Goal: Task Accomplishment & Management: Manage account settings

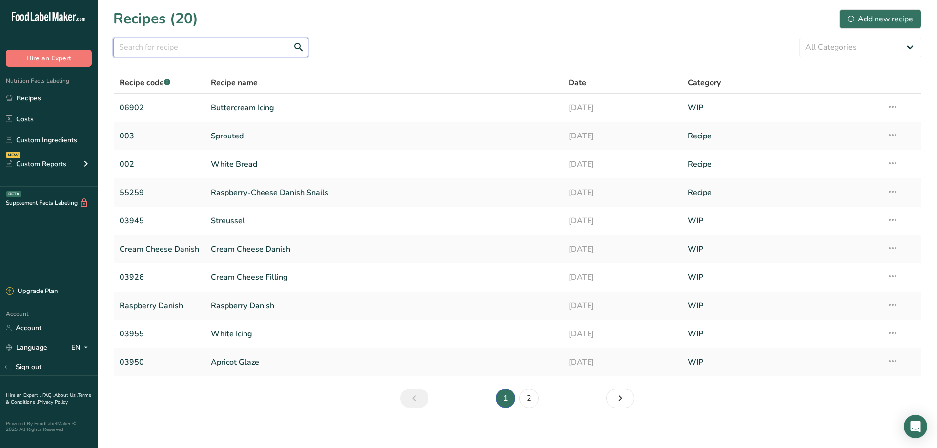
click at [187, 49] on input "text" at bounding box center [210, 48] width 195 height 20
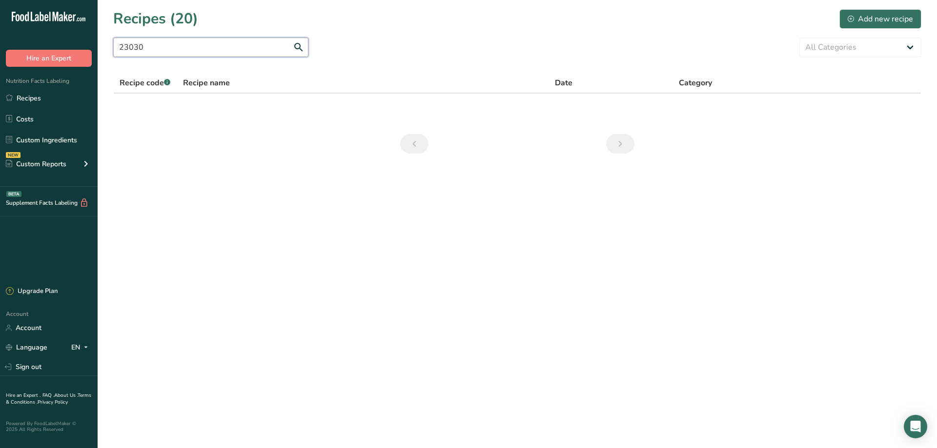
drag, startPoint x: 152, startPoint y: 53, endPoint x: 105, endPoint y: 52, distance: 46.8
click at [113, 52] on input "23030" at bounding box center [210, 48] width 195 height 20
type input "shortening"
click at [37, 142] on link "Custom Ingredients" at bounding box center [49, 140] width 98 height 19
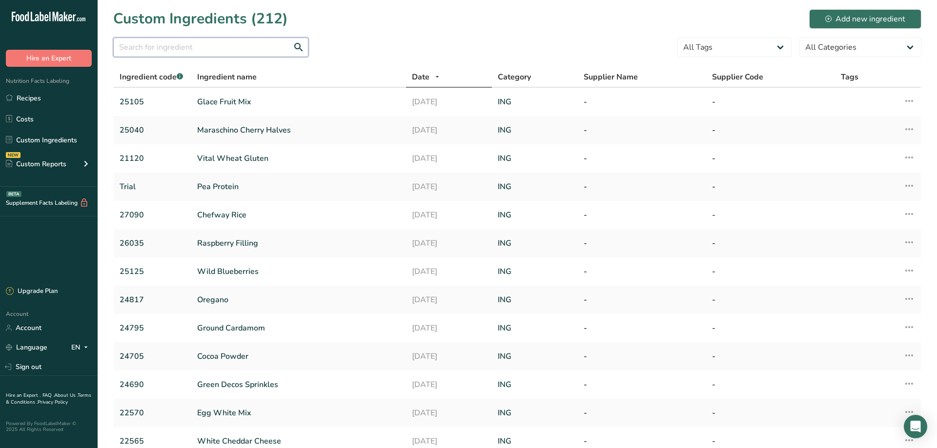
click at [145, 50] on input "text" at bounding box center [210, 48] width 195 height 20
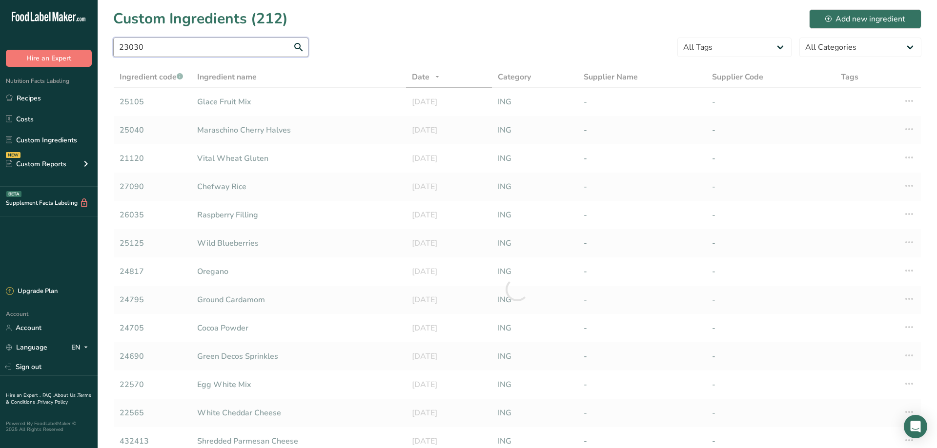
type input "23030"
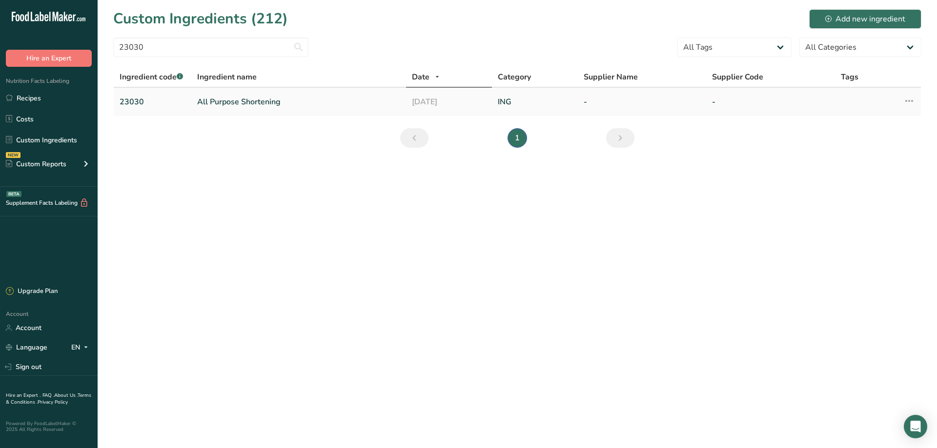
click at [223, 101] on link "All Purpose Shortening" at bounding box center [298, 102] width 203 height 12
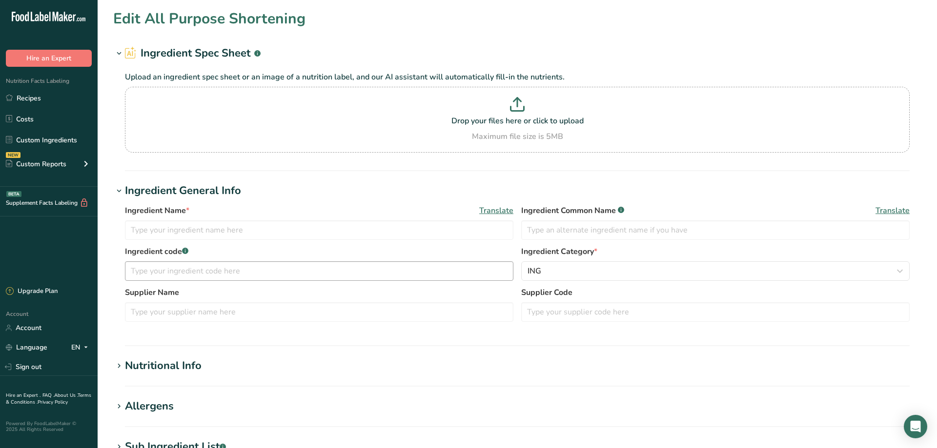
type input "All Purpose Shortening"
type input "All purpose shortening"
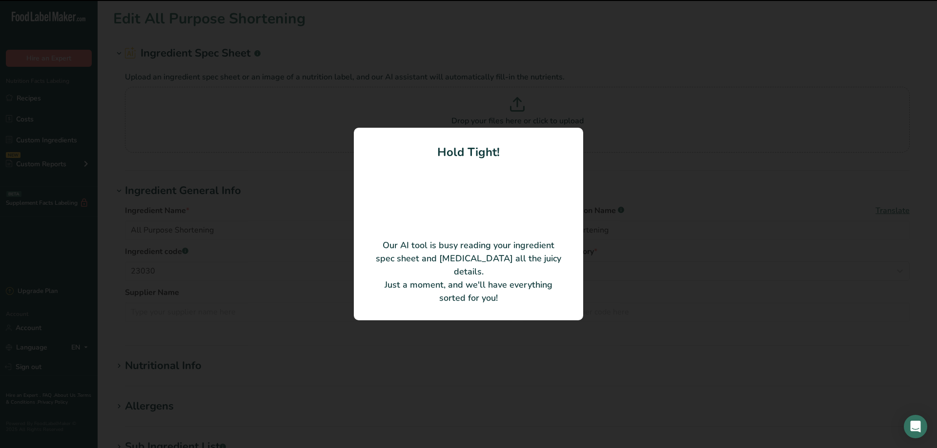
type input "RN-S010"
type input "[PERSON_NAME]"
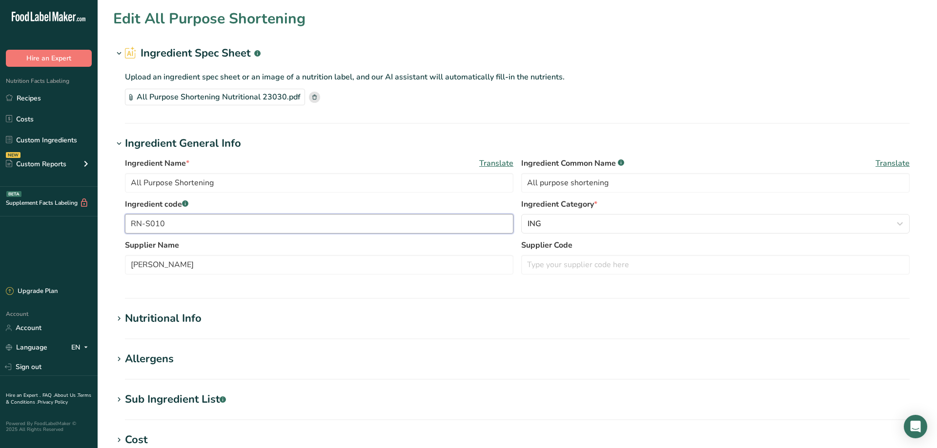
drag, startPoint x: 173, startPoint y: 222, endPoint x: 91, endPoint y: 222, distance: 82.0
click at [125, 222] on input "RN-S010" at bounding box center [319, 224] width 388 height 20
type input "23030"
drag, startPoint x: 183, startPoint y: 265, endPoint x: 105, endPoint y: 262, distance: 77.7
click at [125, 262] on input "[PERSON_NAME]" at bounding box center [319, 265] width 388 height 20
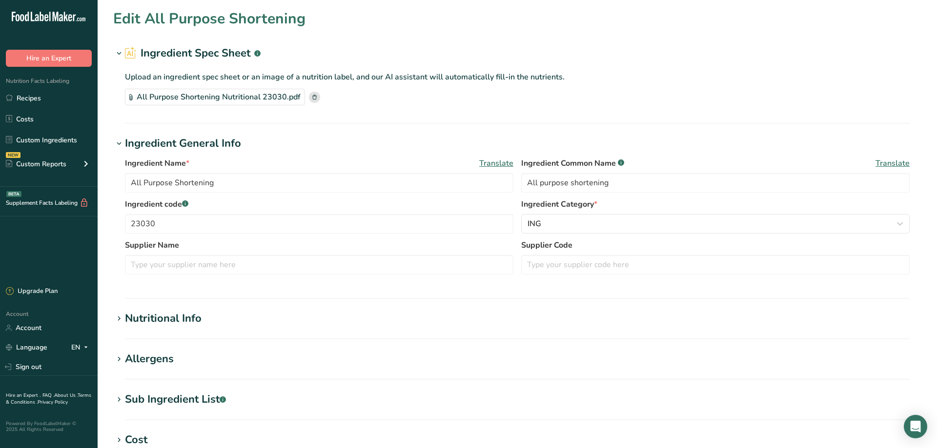
click at [119, 318] on icon at bounding box center [119, 319] width 9 height 14
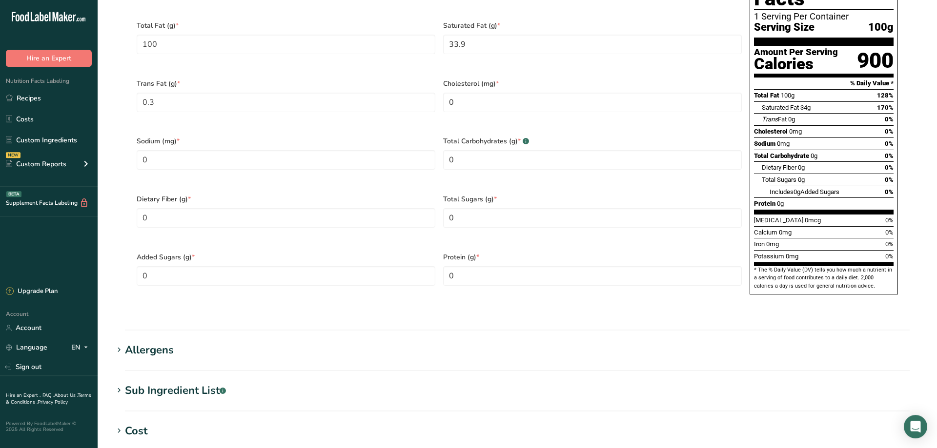
scroll to position [464, 0]
click at [117, 343] on icon at bounding box center [119, 350] width 9 height 14
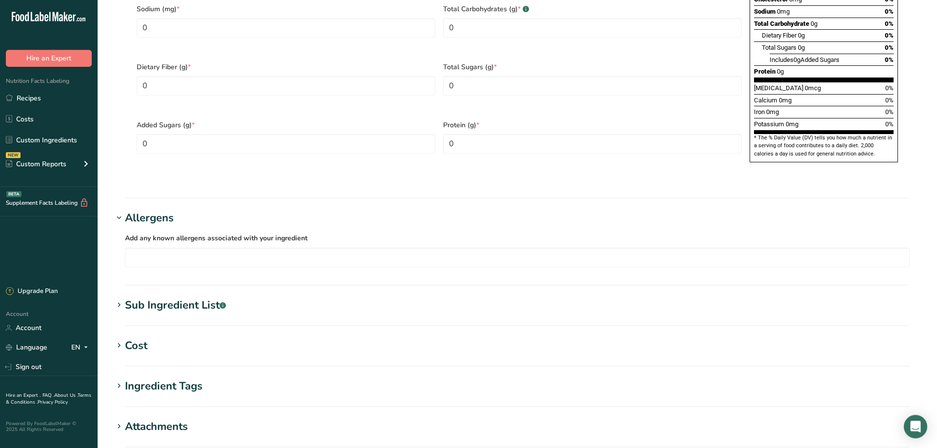
scroll to position [597, 0]
click at [120, 298] on icon at bounding box center [119, 305] width 9 height 14
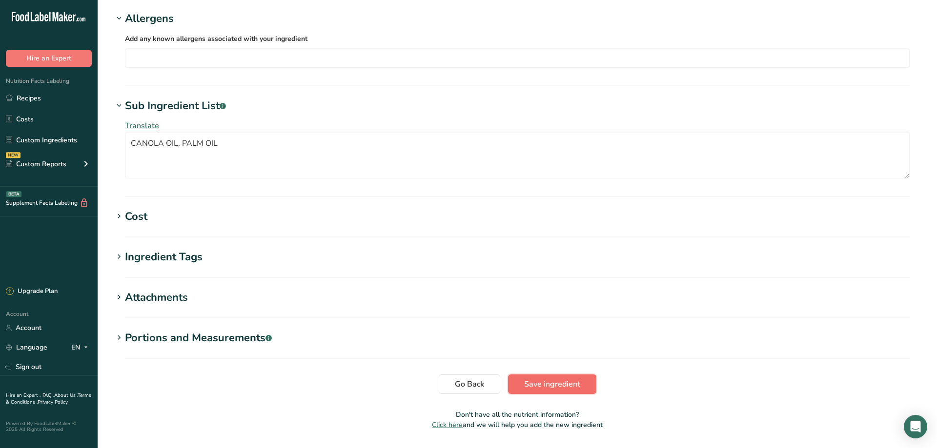
click at [547, 379] on span "Save ingredient" at bounding box center [552, 385] width 56 height 12
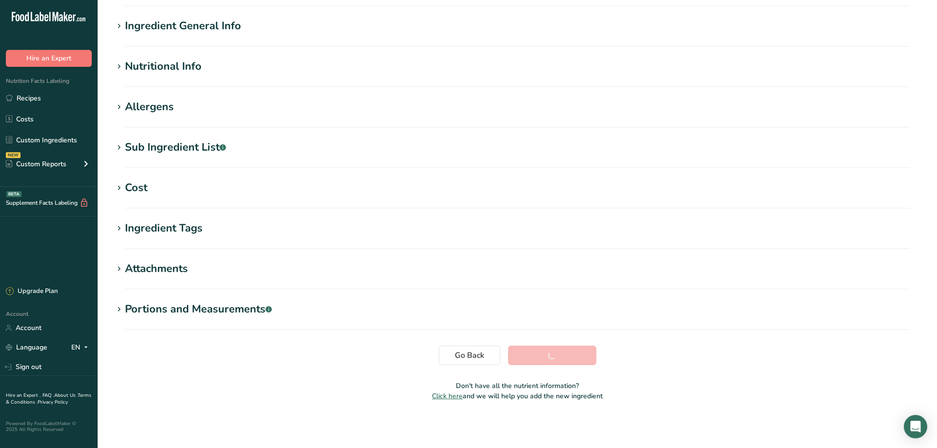
scroll to position [68, 0]
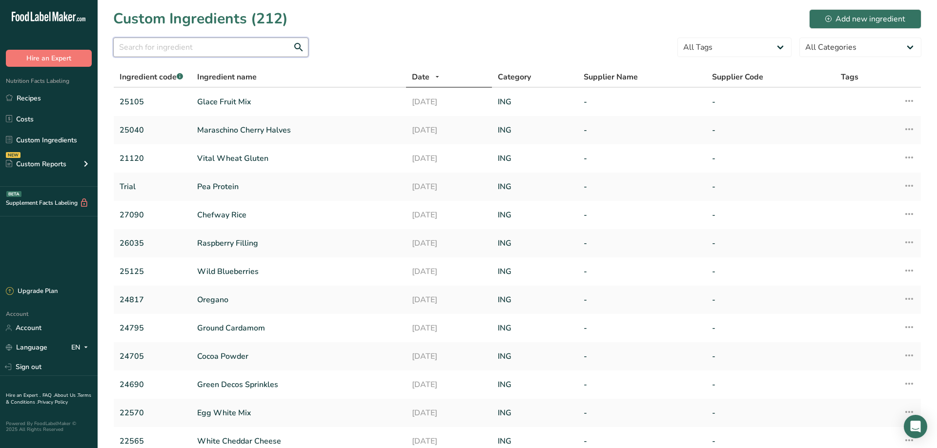
click at [176, 47] on input "text" at bounding box center [210, 48] width 195 height 20
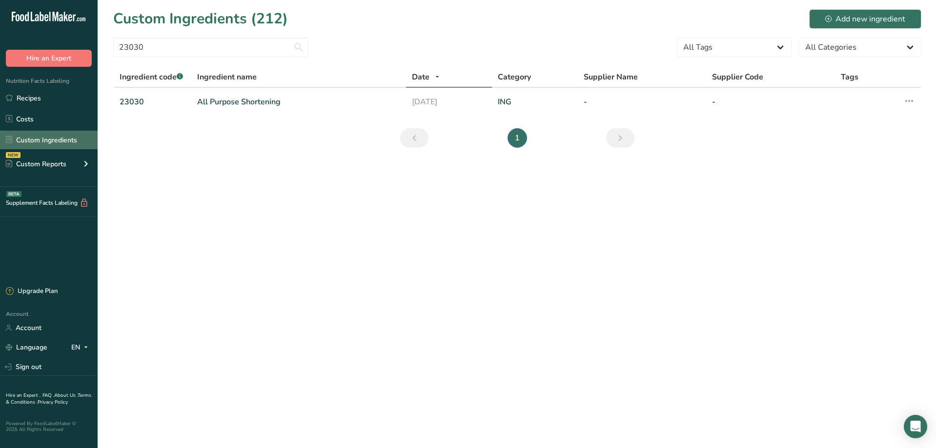
click at [56, 140] on link "Custom Ingredients" at bounding box center [49, 140] width 98 height 19
drag, startPoint x: 162, startPoint y: 49, endPoint x: 74, endPoint y: 46, distance: 88.4
click at [113, 46] on input "23030" at bounding box center [210, 48] width 195 height 20
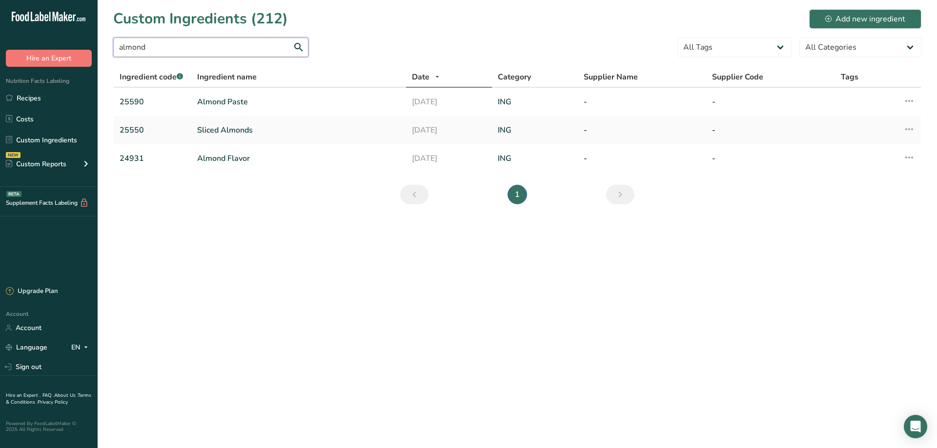
type input "almond"
click at [211, 129] on link "Sliced Almonds" at bounding box center [298, 130] width 203 height 12
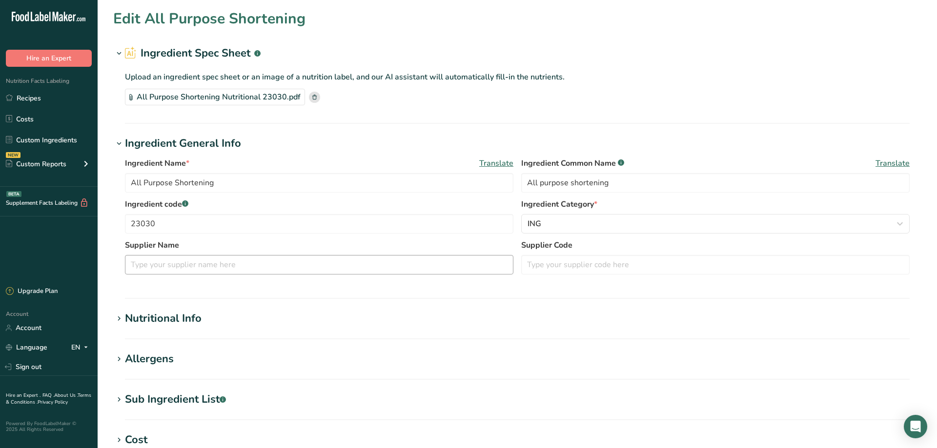
type input "Sliced Almonds"
type input "25550"
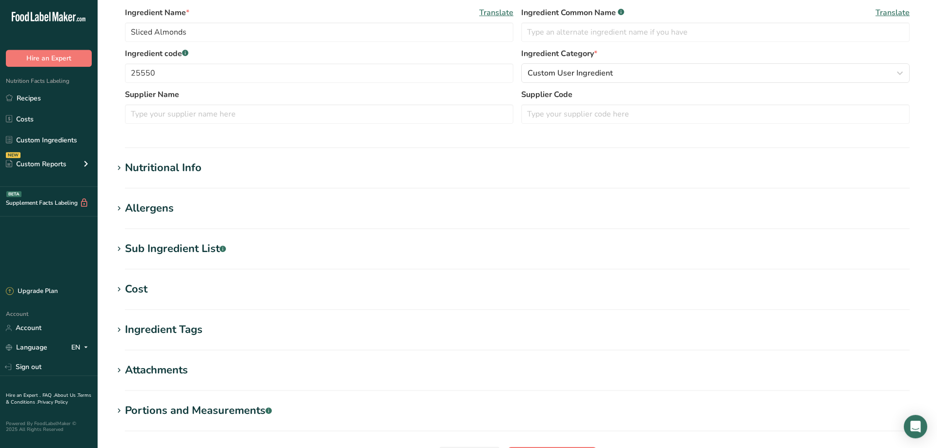
scroll to position [199, 0]
click at [120, 248] on icon at bounding box center [119, 249] width 9 height 14
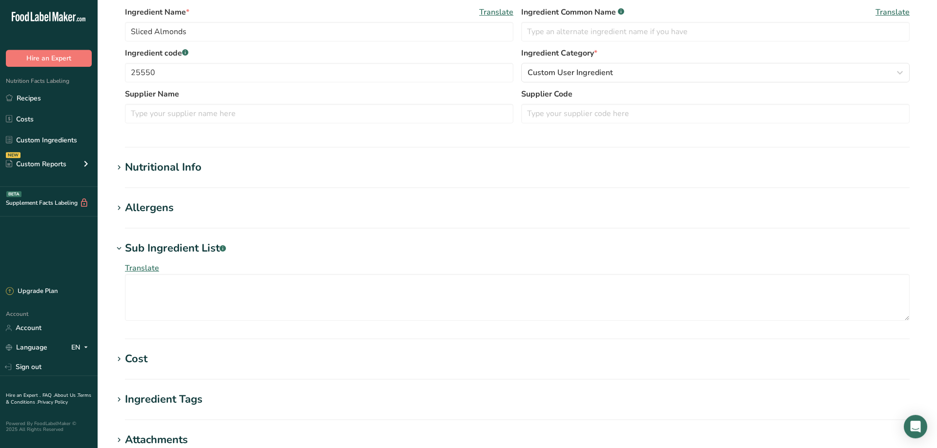
click at [119, 248] on icon at bounding box center [119, 249] width 9 height 14
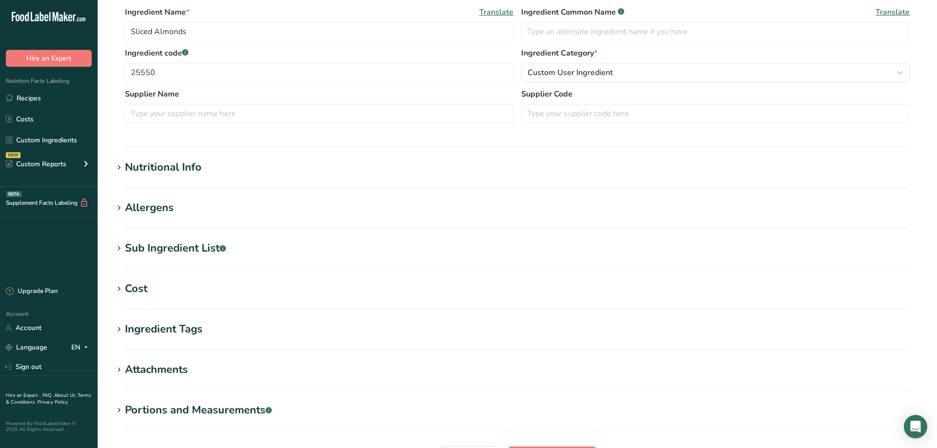
click at [117, 207] on icon at bounding box center [119, 208] width 9 height 14
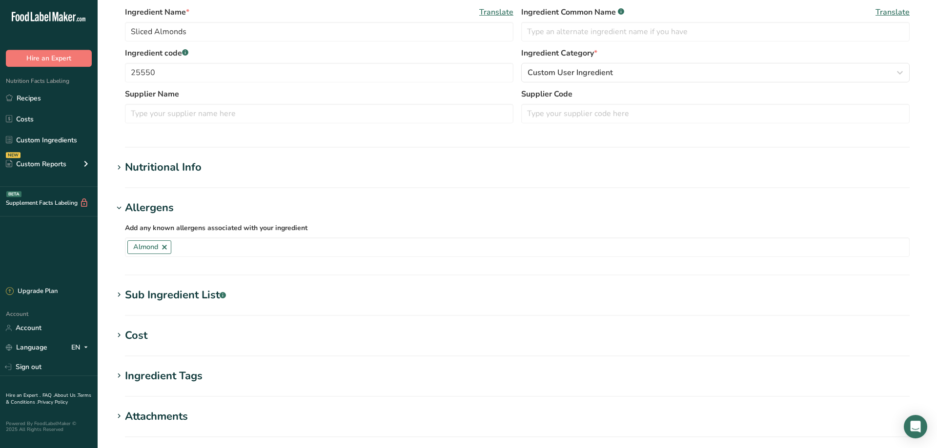
click at [117, 207] on icon at bounding box center [119, 208] width 9 height 14
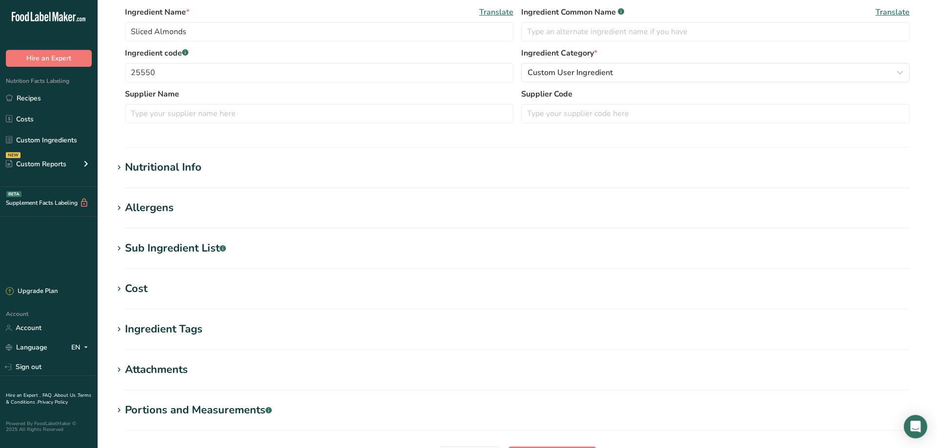
click at [120, 168] on icon at bounding box center [119, 168] width 9 height 14
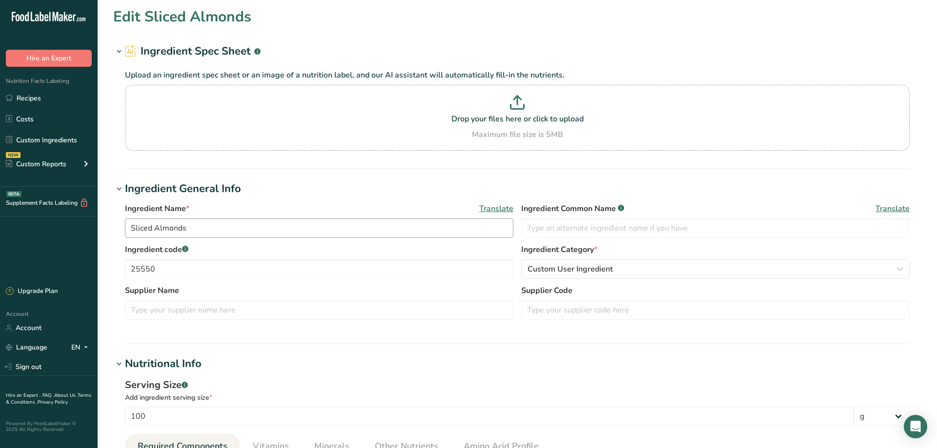
scroll to position [0, 0]
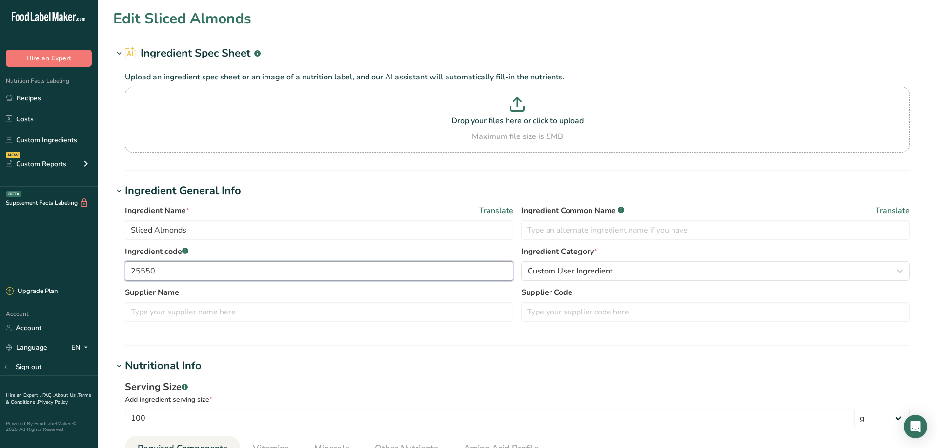
click at [170, 273] on input "25550" at bounding box center [319, 272] width 388 height 20
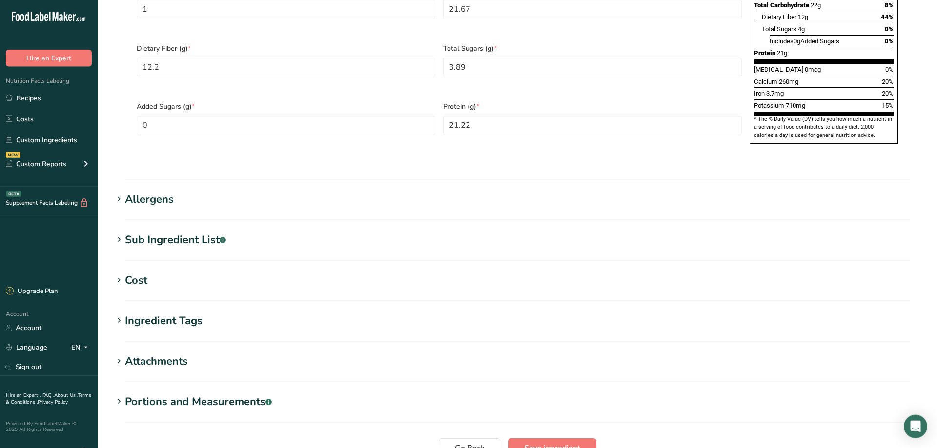
scroll to position [663, 0]
click at [559, 442] on span "Save ingredient" at bounding box center [552, 448] width 56 height 12
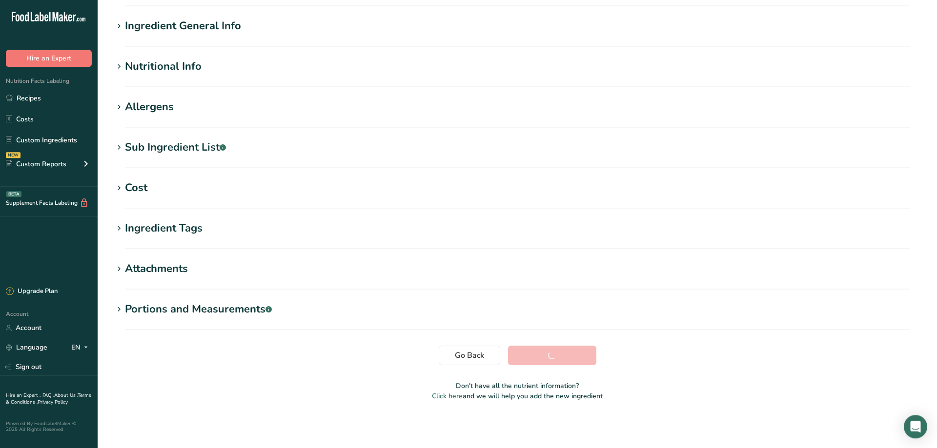
scroll to position [68, 0]
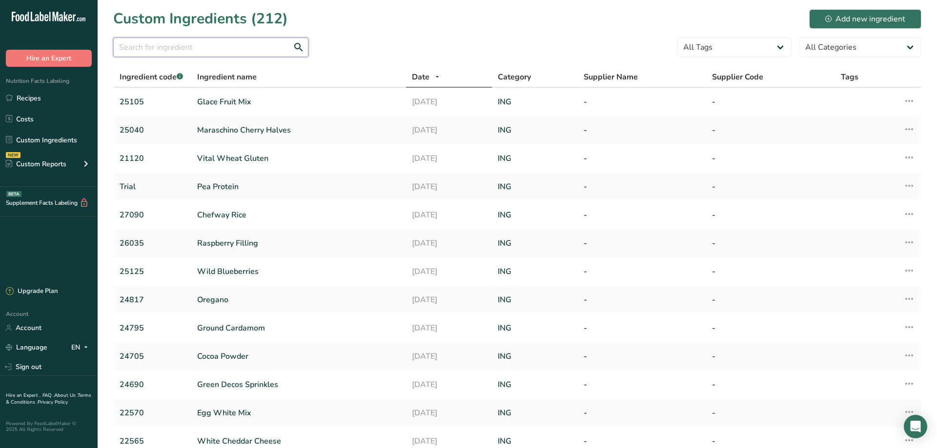
click at [183, 49] on input "text" at bounding box center [210, 48] width 195 height 20
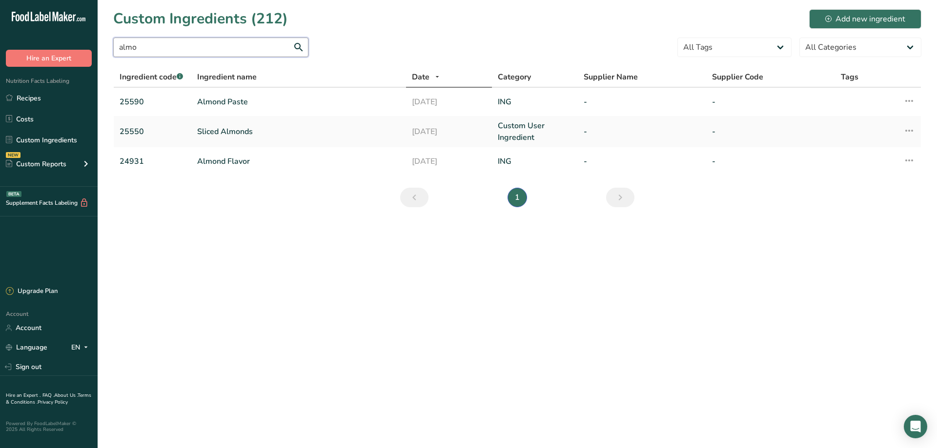
drag, startPoint x: 155, startPoint y: 45, endPoint x: 56, endPoint y: 48, distance: 99.1
click at [113, 48] on input "almo" at bounding box center [210, 48] width 195 height 20
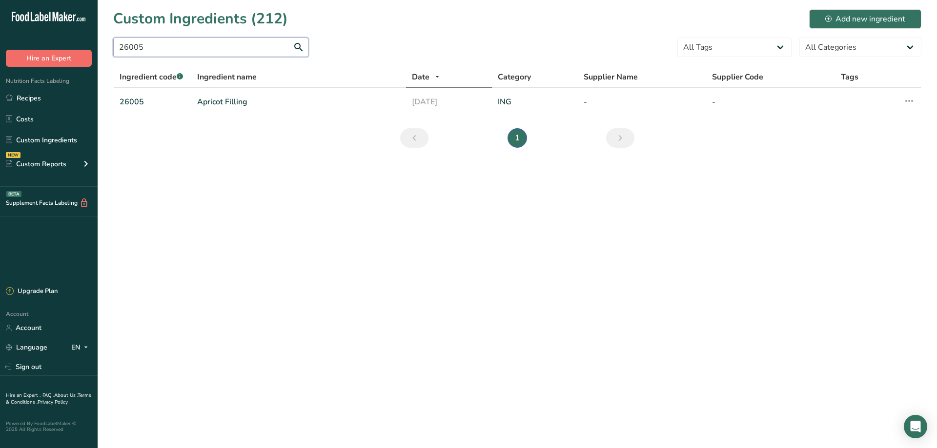
type input "26005"
click at [136, 103] on link "26005" at bounding box center [153, 102] width 66 height 12
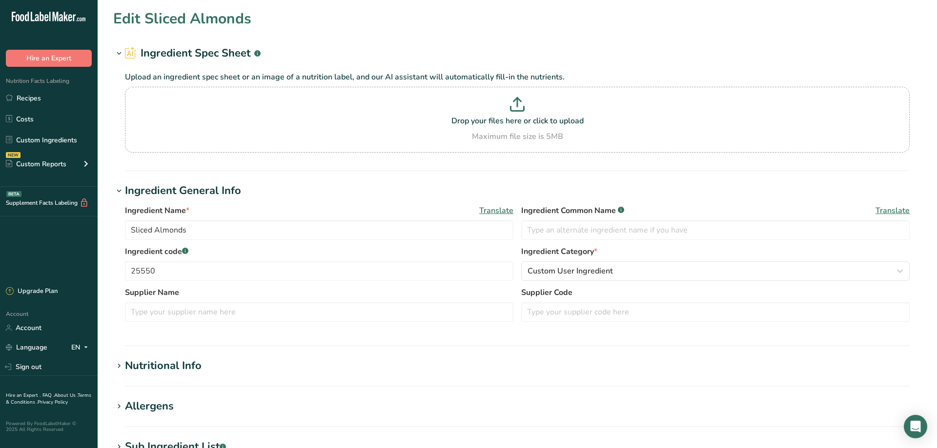
type input "Apricot Filling"
type input "26005"
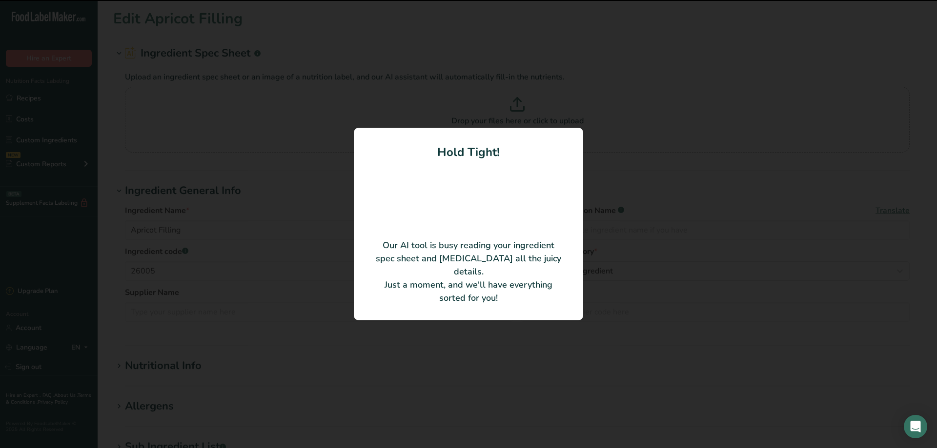
click at [228, 114] on div at bounding box center [468, 224] width 937 height 448
type input "Apricot E’ZE"
type input "Bakemark"
type input "08130"
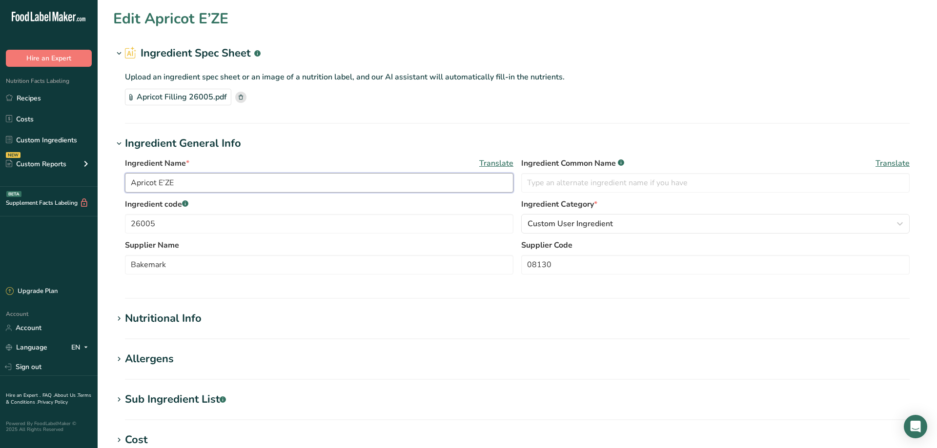
drag, startPoint x: 198, startPoint y: 184, endPoint x: 158, endPoint y: 187, distance: 40.1
click at [158, 187] on input "Apricot E’ZE" at bounding box center [319, 183] width 388 height 20
type input "Apricot Filling"
click at [900, 221] on icon "button" at bounding box center [900, 224] width 12 height 18
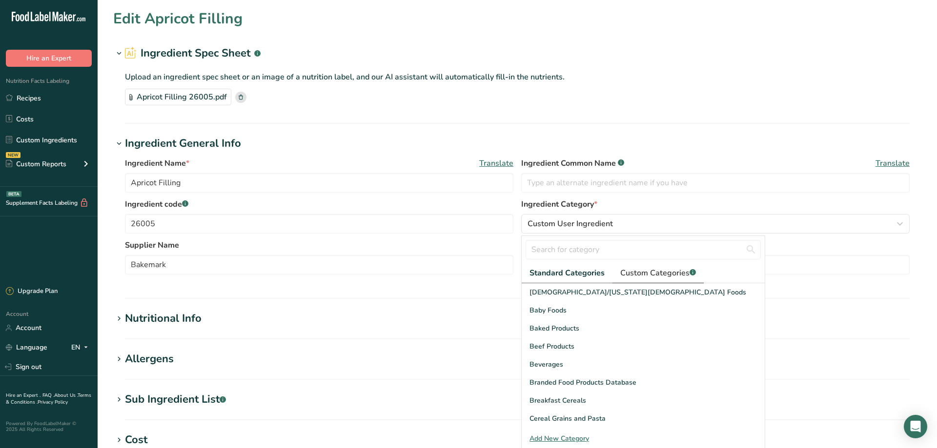
click at [656, 274] on span "Custom Categories .a-a{fill:#347362;}.b-a{fill:#fff;}" at bounding box center [658, 273] width 76 height 12
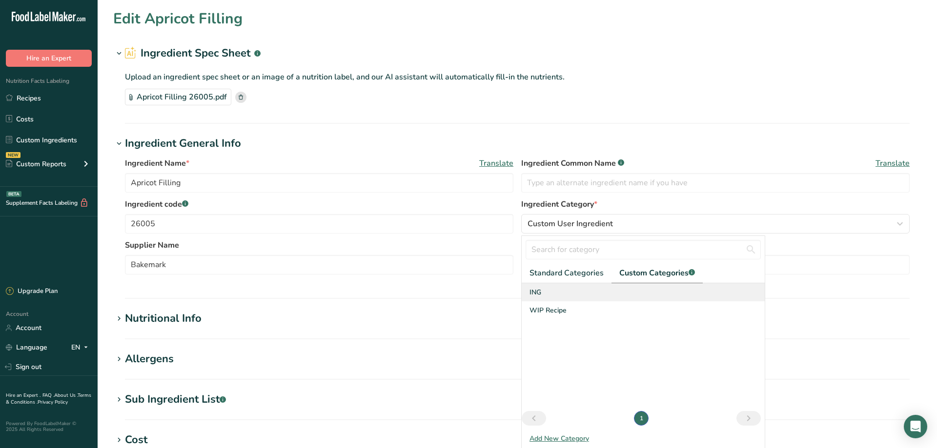
click at [544, 294] on div "ING" at bounding box center [643, 292] width 243 height 18
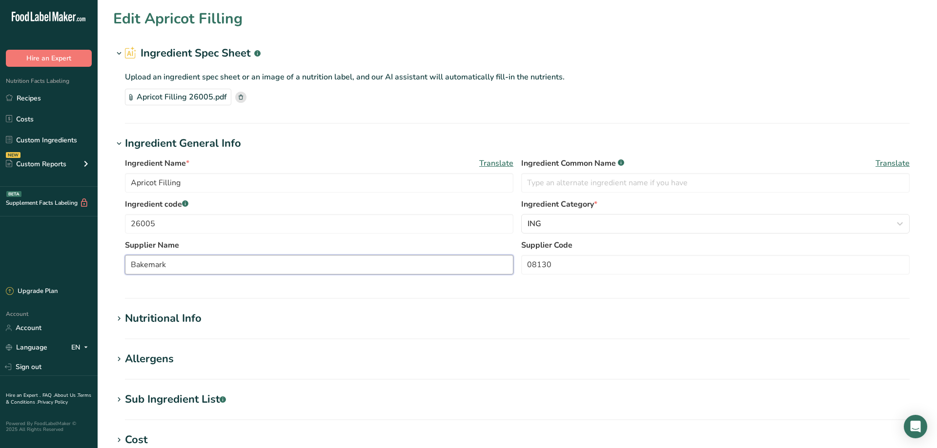
drag, startPoint x: 186, startPoint y: 265, endPoint x: 101, endPoint y: 264, distance: 85.4
click at [125, 265] on input "Bakemark" at bounding box center [319, 265] width 388 height 20
drag, startPoint x: 557, startPoint y: 264, endPoint x: 507, endPoint y: 267, distance: 49.8
click at [521, 267] on input "08130" at bounding box center [715, 265] width 388 height 20
click at [118, 319] on icon at bounding box center [119, 319] width 9 height 14
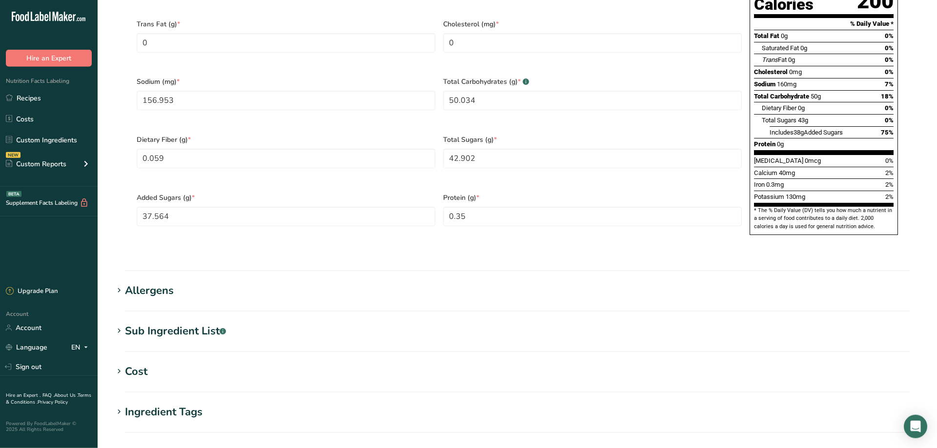
scroll to position [530, 0]
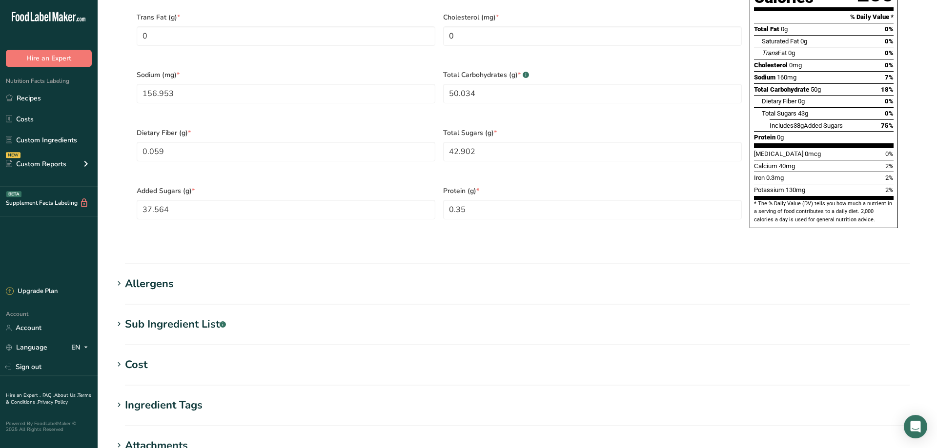
click at [117, 277] on icon at bounding box center [119, 284] width 9 height 14
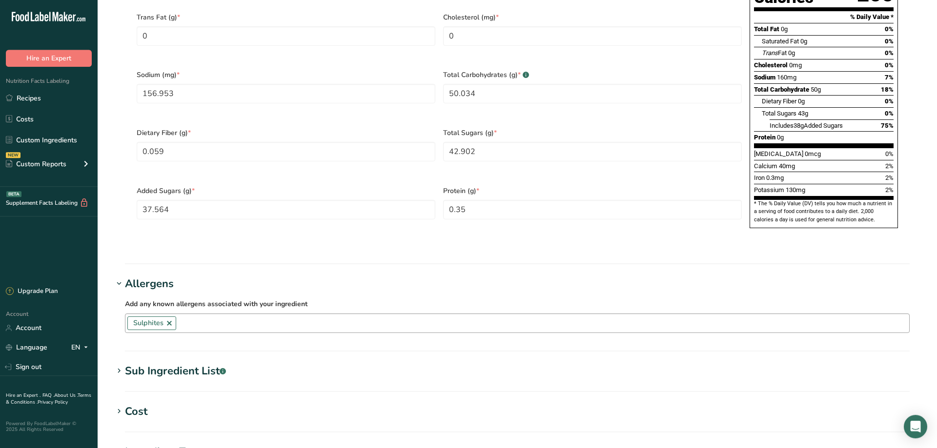
click at [169, 320] on link at bounding box center [169, 324] width 8 height 8
click at [111, 298] on section "Edit Apricot Filling Ingredient Spec Sheet .a-a{fill:#347362;}.b-a{fill:#fff;} …" at bounding box center [517, 55] width 839 height 1171
click at [118, 364] on icon at bounding box center [119, 371] width 9 height 14
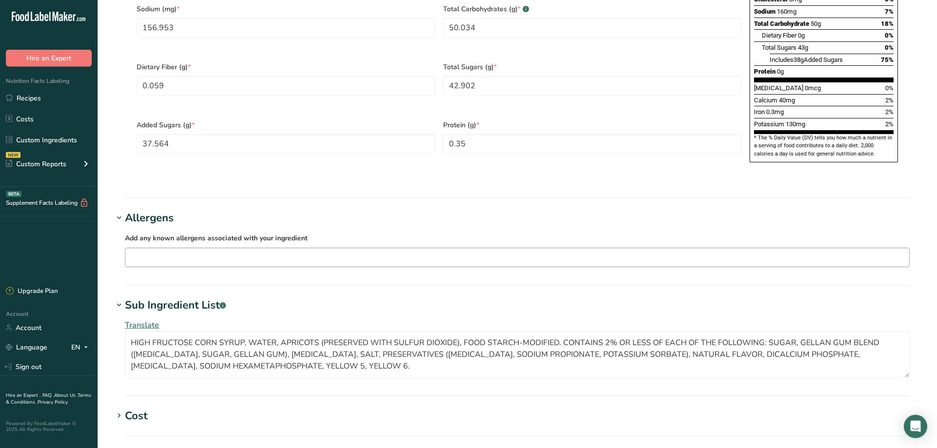
scroll to position [597, 0]
click at [362, 343] on textarea "HIGH FRUCTOSE CORN SYRUP, WATER, APRICOTS (PRESERVED WITH SULFUR DIOXIDE), FOOD…" at bounding box center [517, 354] width 785 height 47
type textarea "HIGH FRUCTOSE CORN SYRUP, WATER, APRICOTS (PRESERVED WITH SULFUR DIOXIDE), FOOD…"
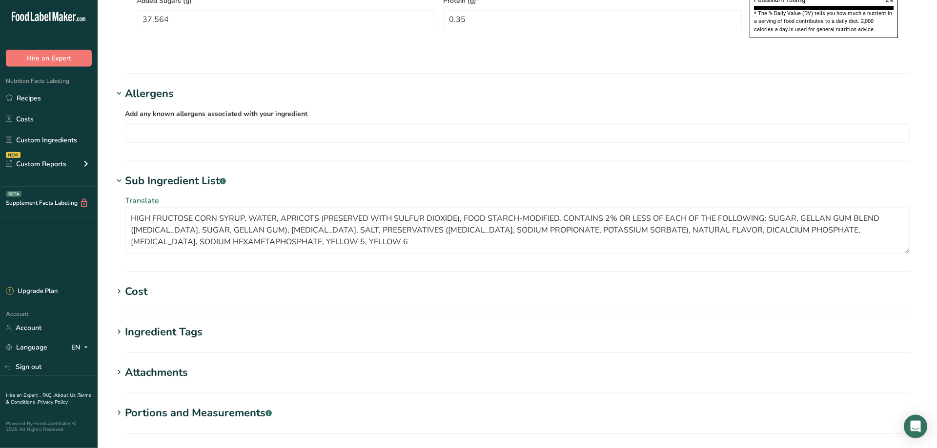
scroll to position [796, 0]
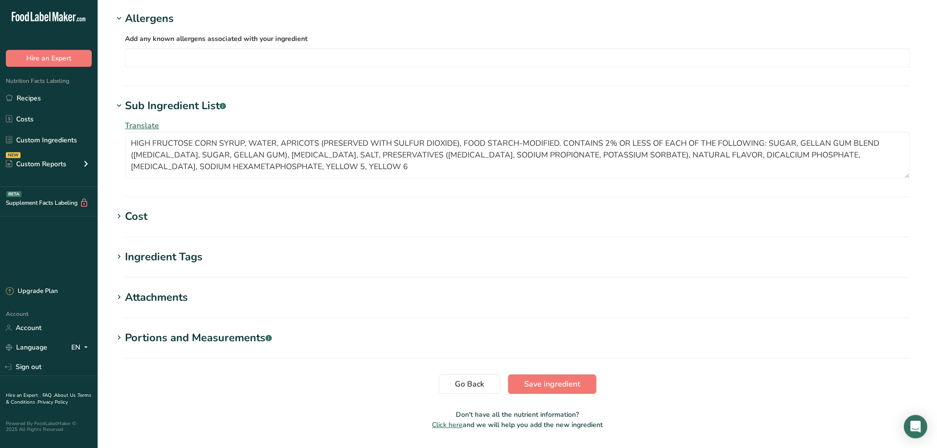
click at [237, 375] on section "Go Back Save ingredient" at bounding box center [517, 385] width 808 height 20
click at [563, 379] on span "Save ingredient" at bounding box center [552, 385] width 56 height 12
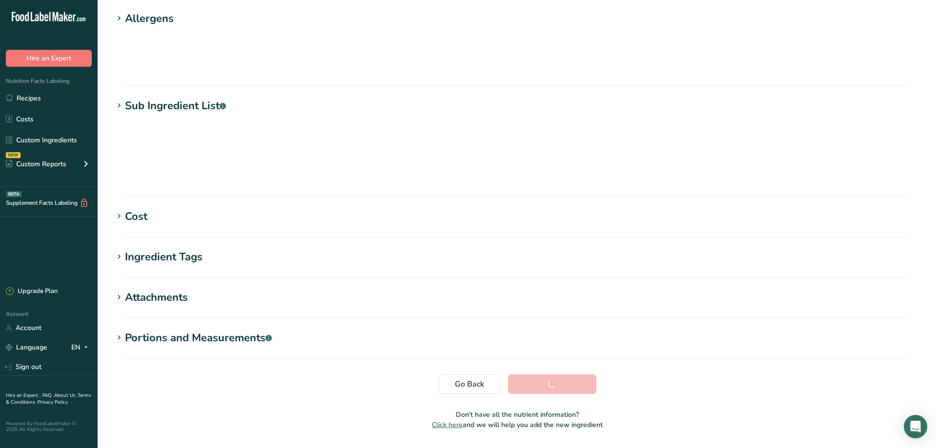
scroll to position [68, 0]
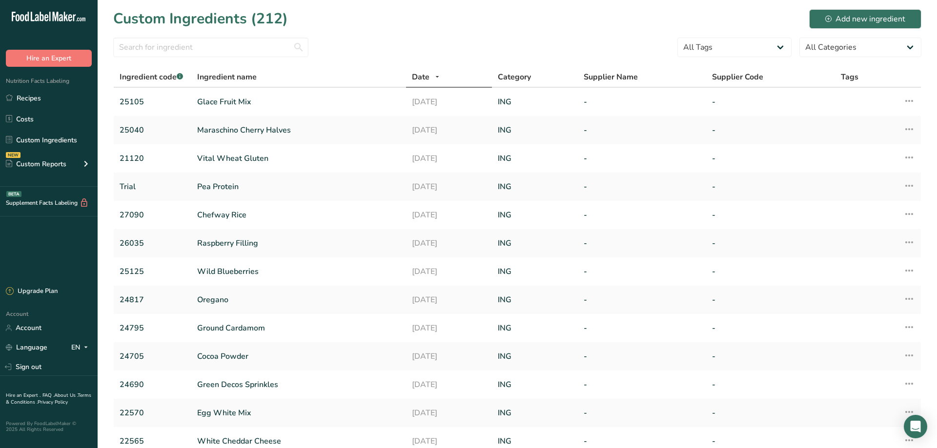
click at [406, 21] on div "Custom Ingredients (212) Add new ingredient" at bounding box center [517, 19] width 808 height 22
click at [146, 44] on input "text" at bounding box center [210, 48] width 195 height 20
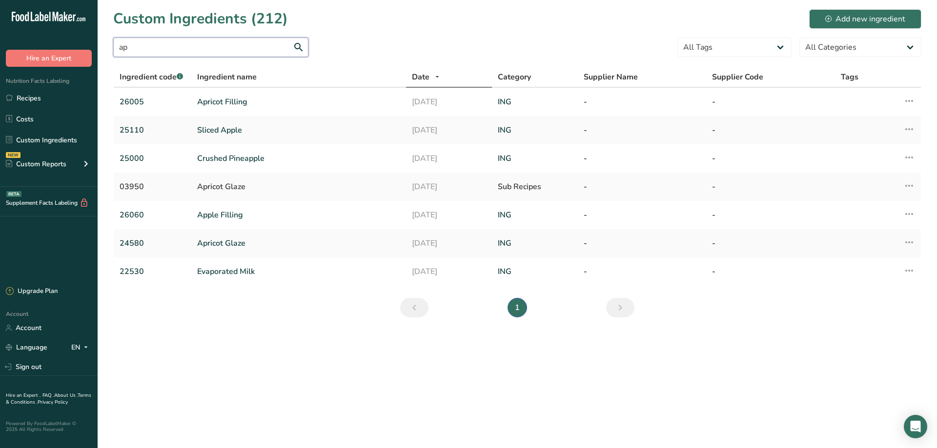
click at [161, 46] on input "ap" at bounding box center [210, 48] width 195 height 20
type input "a"
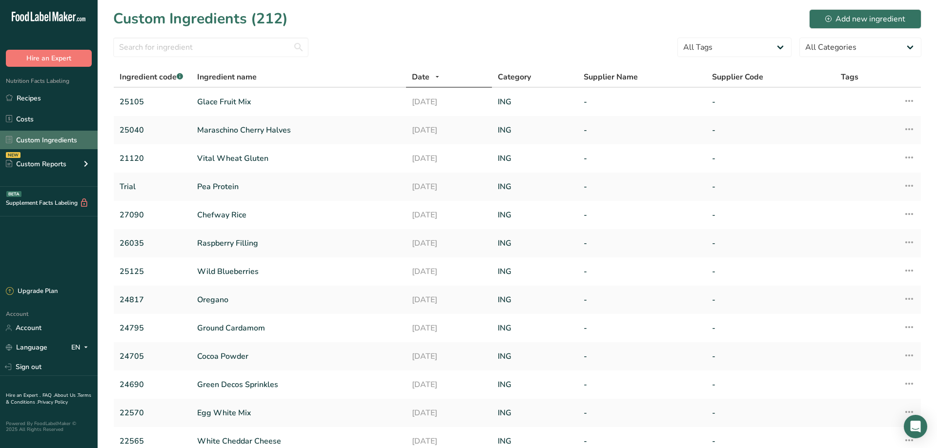
click at [34, 147] on link "Custom Ingredients" at bounding box center [49, 140] width 98 height 19
click at [48, 141] on link "Custom Ingredients" at bounding box center [49, 140] width 98 height 19
click at [132, 51] on input "text" at bounding box center [210, 48] width 195 height 20
type input "25210"
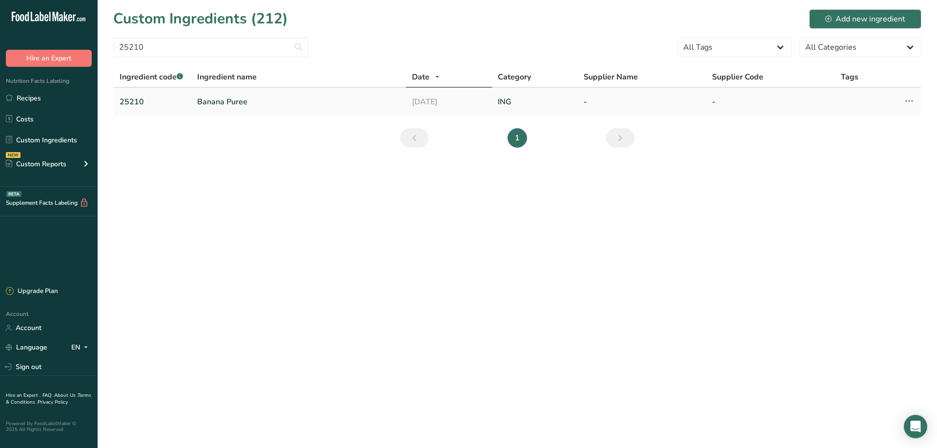
click at [218, 102] on link "Banana Puree" at bounding box center [298, 102] width 203 height 12
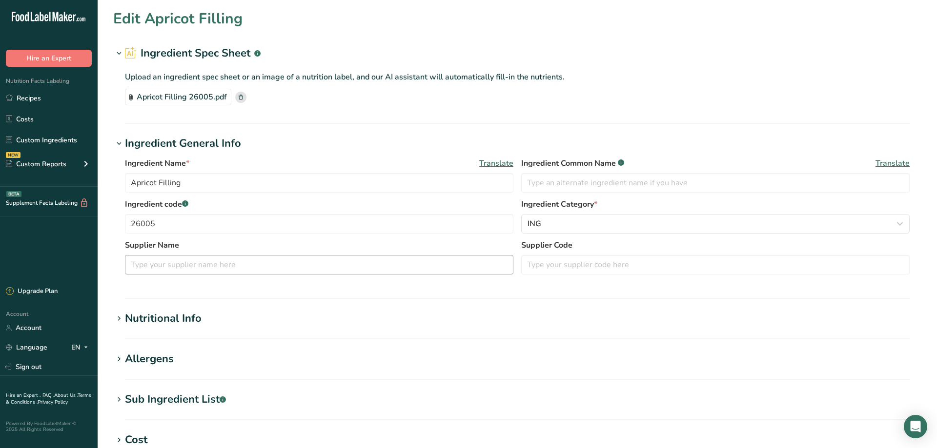
type input "Banana Puree"
type input "25210"
click at [237, 94] on rect at bounding box center [240, 97] width 11 height 11
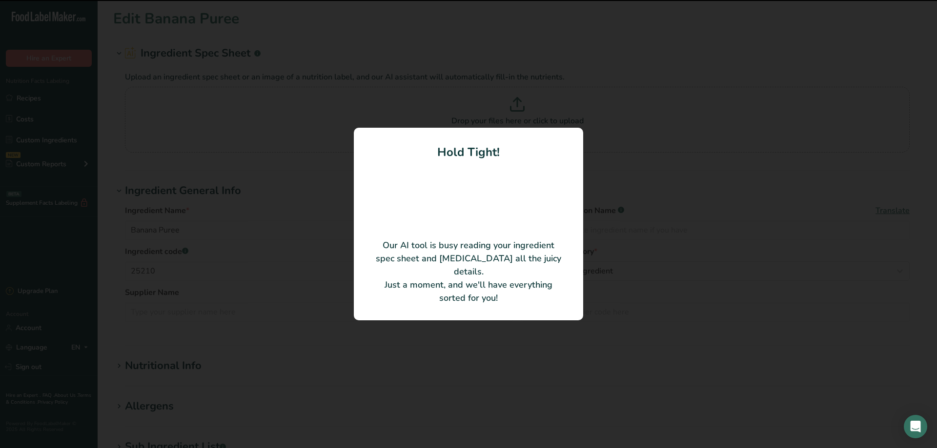
type input "[PERSON_NAME] Banana Puree"
type input "[PERSON_NAME] Tropical Ingredients, SA"
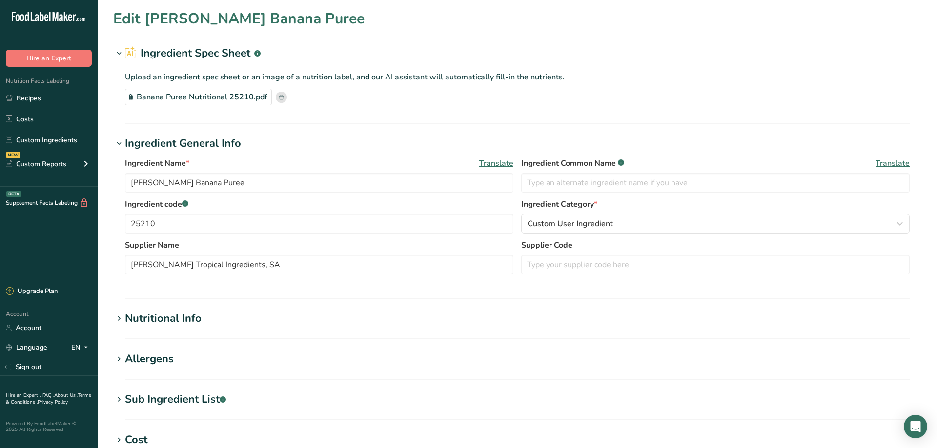
click at [111, 113] on section "Edit [PERSON_NAME] Banana Puree Ingredient Spec Sheet .a-a{fill:#347362;}.b-a{f…" at bounding box center [517, 334] width 839 height 669
click at [163, 181] on input "[PERSON_NAME] Banana Puree" at bounding box center [319, 183] width 388 height 20
type input "Banana Puree"
click at [614, 228] on div "Custom User Ingredient" at bounding box center [712, 224] width 370 height 12
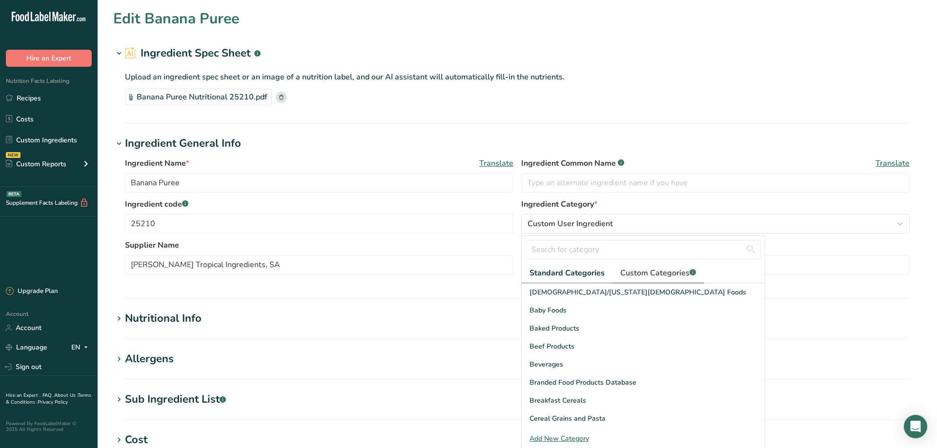
click at [652, 272] on span "Custom Categories .a-a{fill:#347362;}.b-a{fill:#fff;}" at bounding box center [658, 273] width 76 height 12
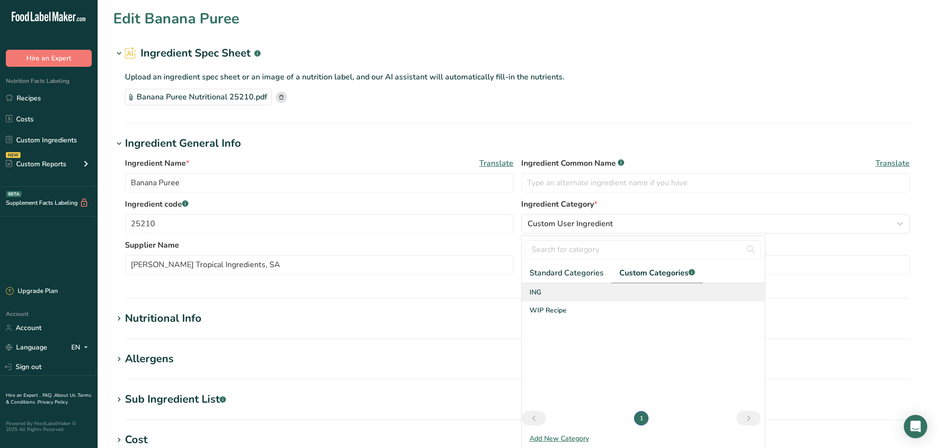
click at [542, 293] on div "ING" at bounding box center [643, 292] width 243 height 18
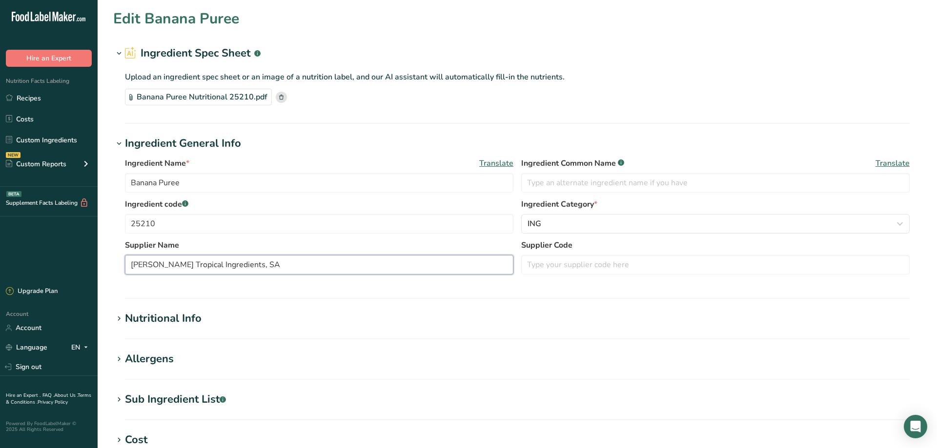
drag, startPoint x: 253, startPoint y: 266, endPoint x: 96, endPoint y: 265, distance: 156.6
click at [125, 266] on input "[PERSON_NAME] Tropical Ingredients, SA" at bounding box center [319, 265] width 388 height 20
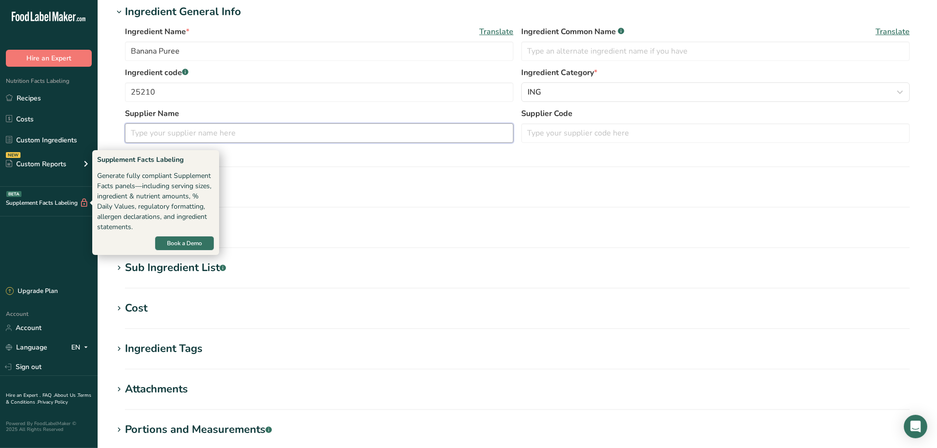
scroll to position [132, 0]
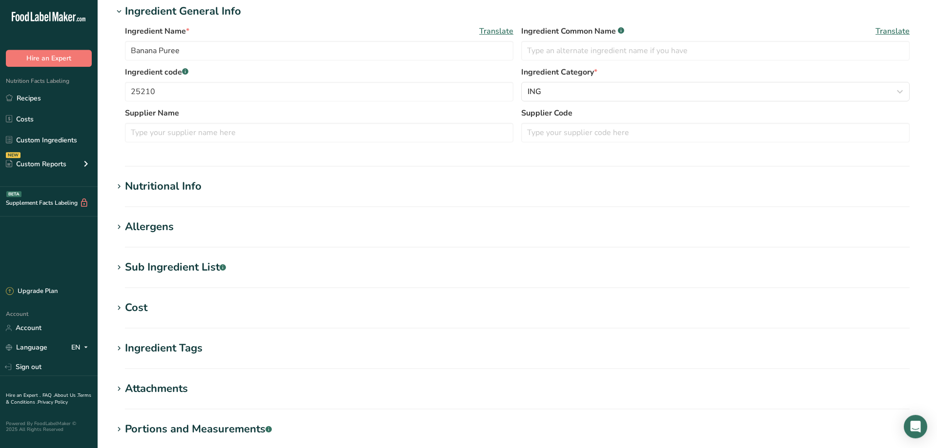
click at [267, 157] on section "Ingredient General Info Ingredient Name * Translate Banana Puree Ingredient Com…" at bounding box center [517, 84] width 808 height 163
click at [118, 185] on icon at bounding box center [119, 187] width 9 height 14
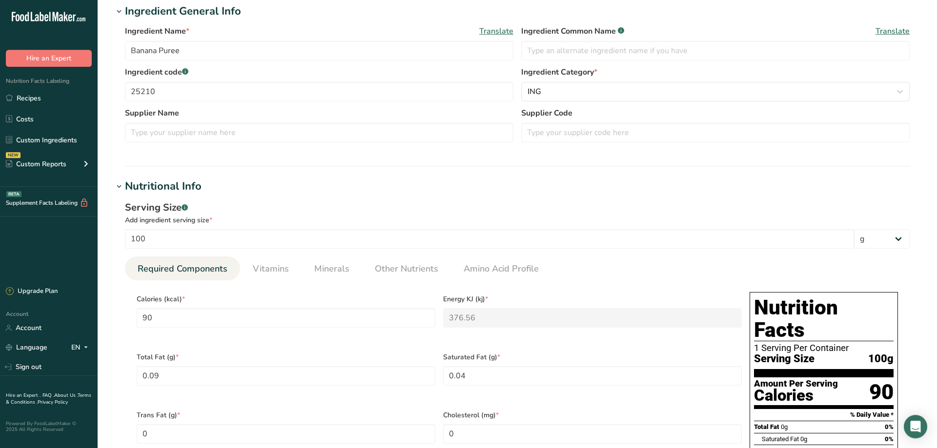
click at [117, 184] on icon at bounding box center [119, 187] width 9 height 14
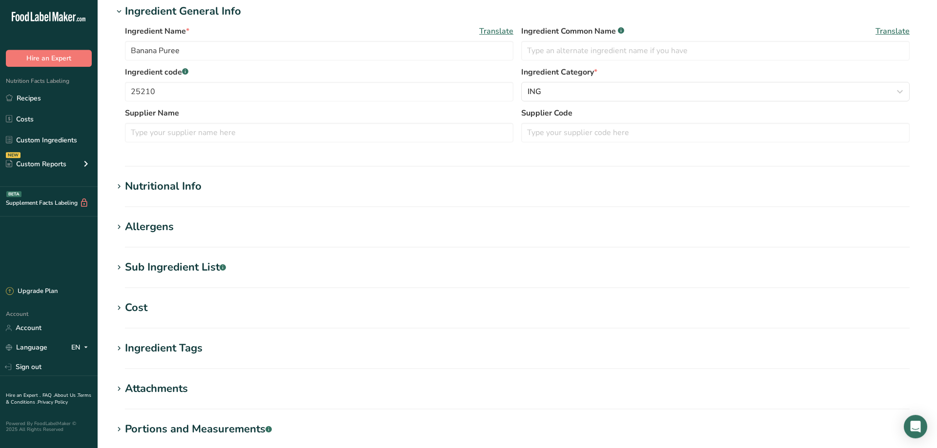
click at [120, 228] on icon at bounding box center [119, 228] width 9 height 14
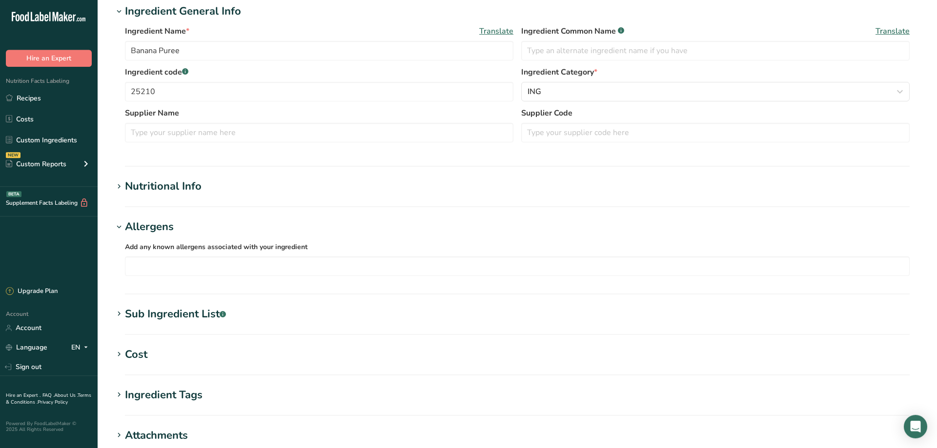
click at [120, 228] on icon at bounding box center [119, 228] width 9 height 14
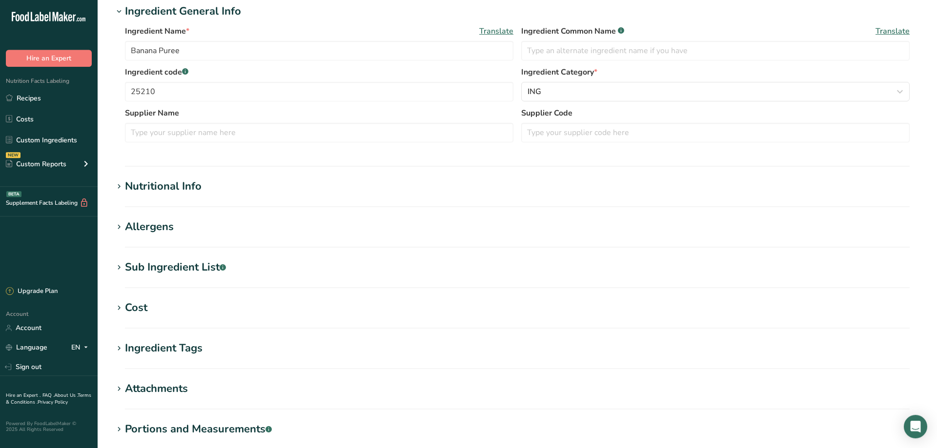
click at [118, 267] on icon at bounding box center [119, 268] width 9 height 14
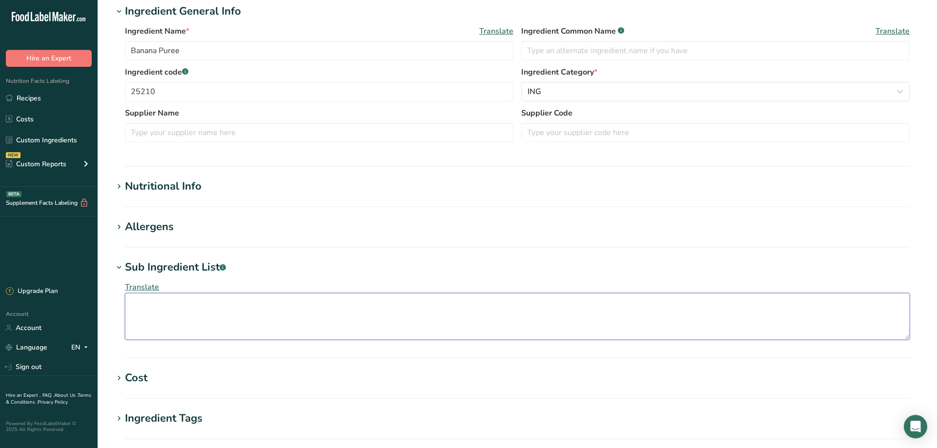
click at [171, 307] on textarea at bounding box center [517, 316] width 785 height 47
paste textarea "Bananas 99.97 %. [MEDICAL_DATA] 0.03%."
click at [131, 316] on textarea "Bananas 99.97 %. [MEDICAL_DATA] 0.03%." at bounding box center [517, 316] width 785 height 47
click at [249, 305] on textarea "Bananas, [MEDICAL_DATA] 0.03%." at bounding box center [517, 316] width 785 height 47
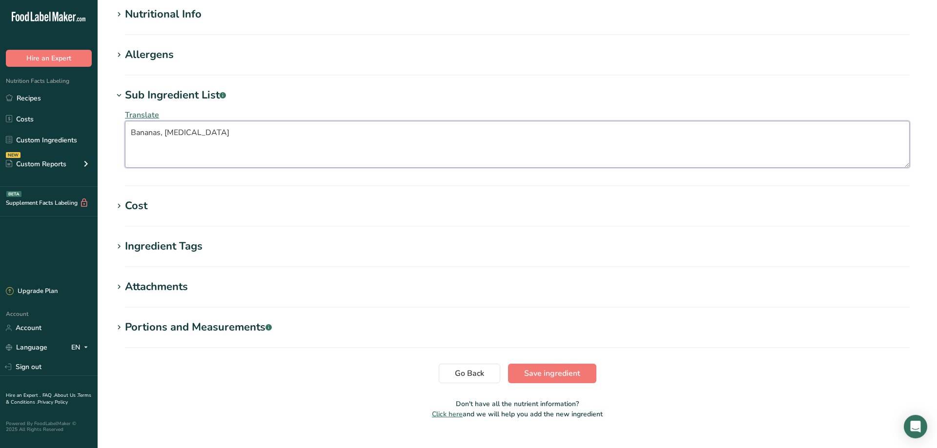
scroll to position [322, 0]
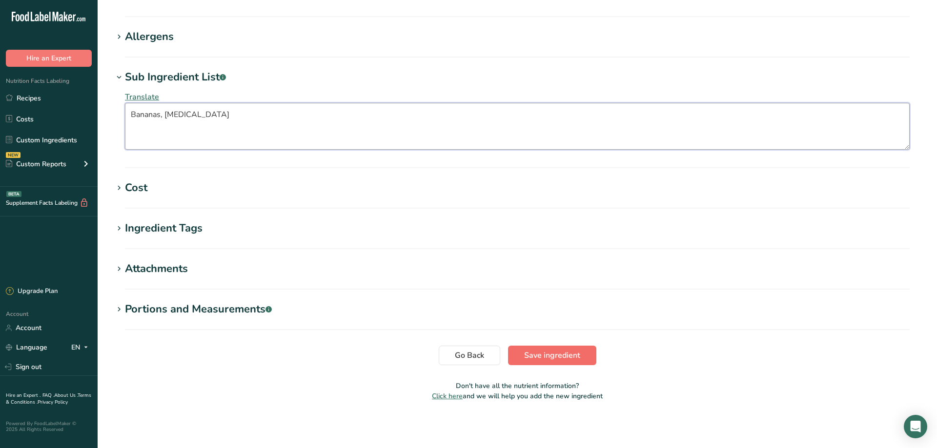
type textarea "Bananas, [MEDICAL_DATA]"
click at [556, 353] on span "Save ingredient" at bounding box center [552, 356] width 56 height 12
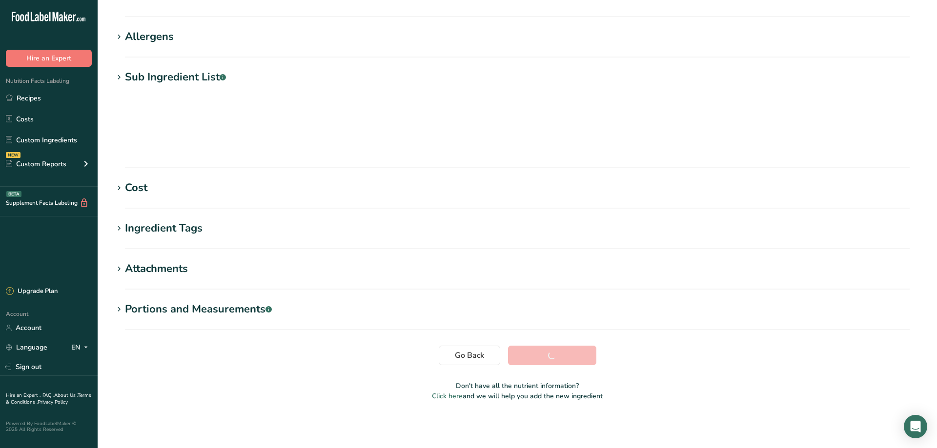
scroll to position [68, 0]
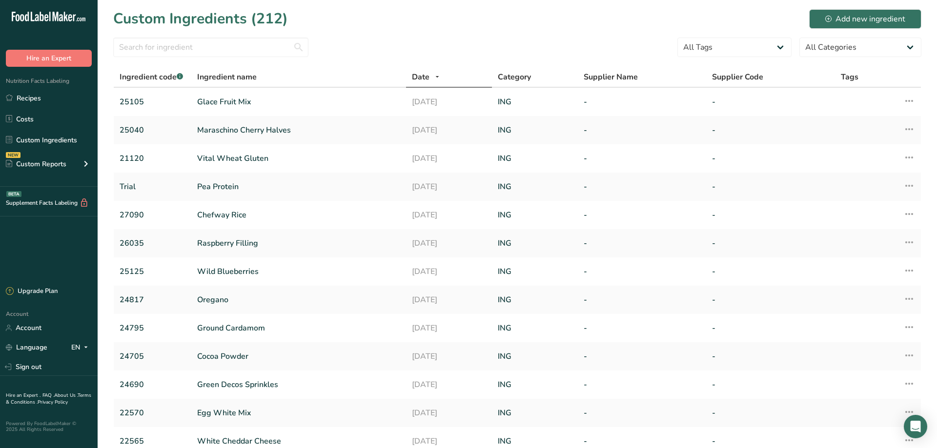
click at [366, 22] on div "Custom Ingredients (212) Add new ingredient" at bounding box center [517, 19] width 808 height 22
click at [144, 45] on input "text" at bounding box center [210, 48] width 195 height 20
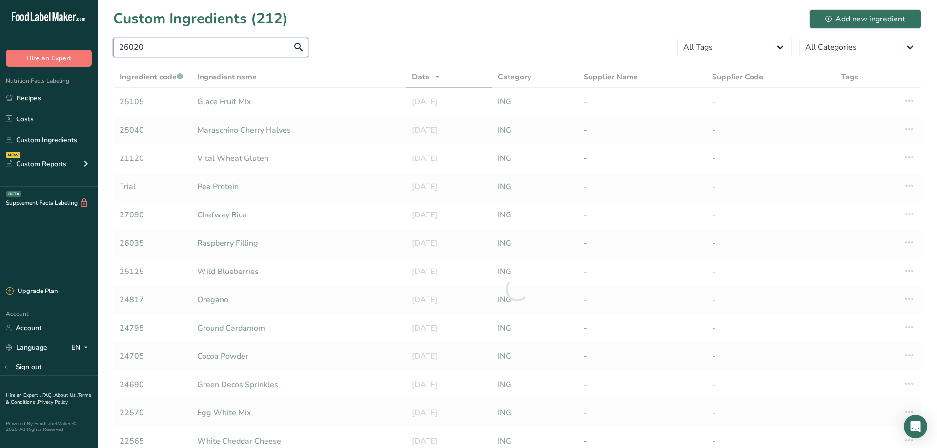
type input "26020"
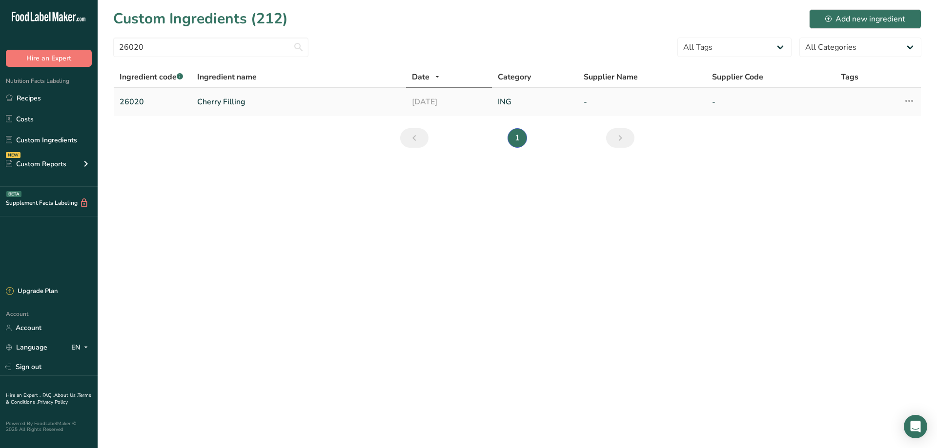
click at [217, 105] on link "Cherry Filling" at bounding box center [298, 102] width 203 height 12
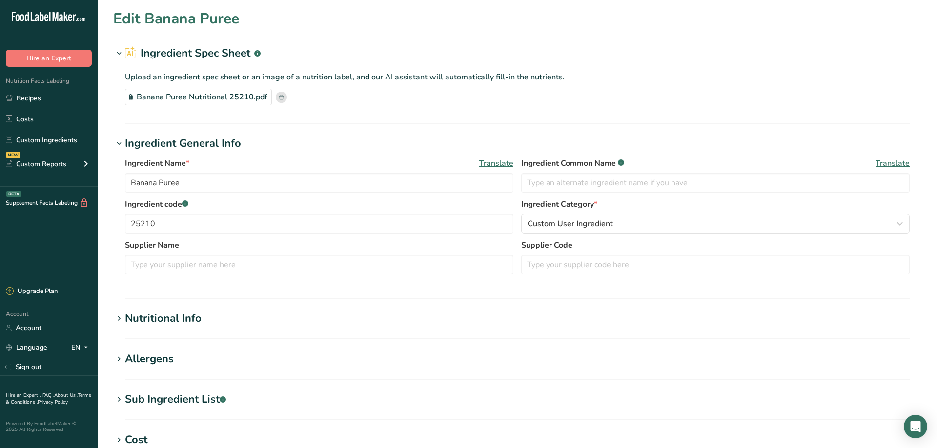
type input "Cherry Filling"
type input "26020"
click at [237, 98] on rect at bounding box center [238, 97] width 11 height 11
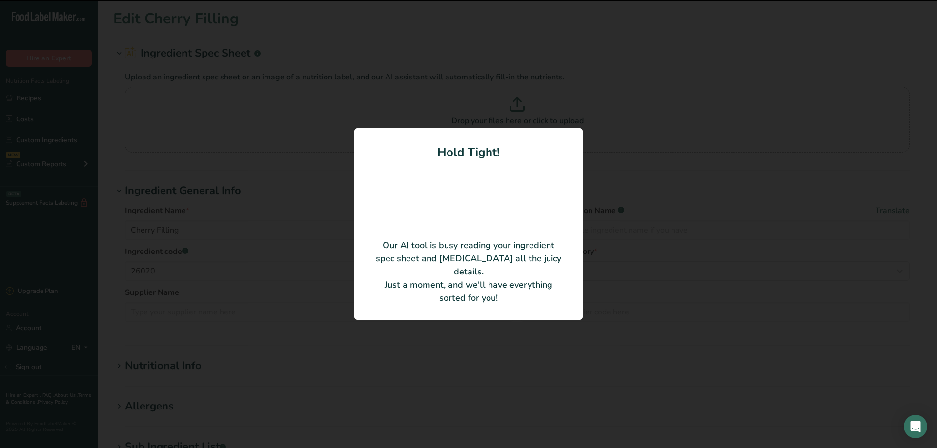
click at [320, 8] on div at bounding box center [468, 224] width 937 height 448
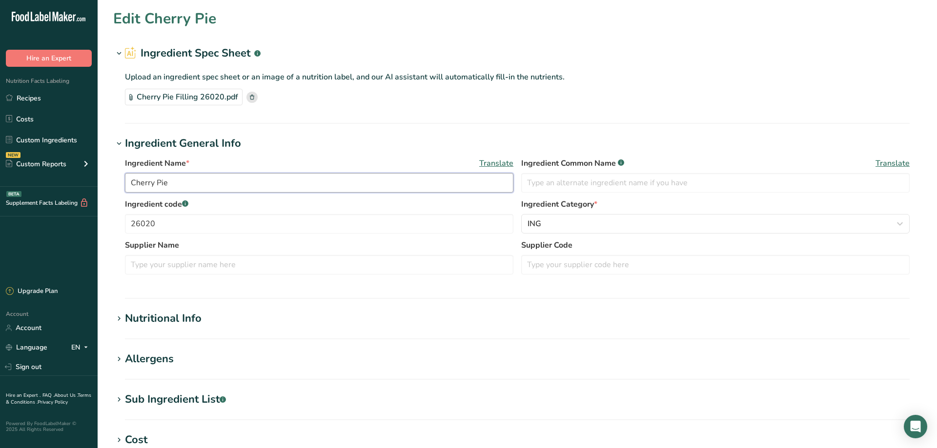
click at [193, 188] on input "Cherry Pie" at bounding box center [319, 183] width 388 height 20
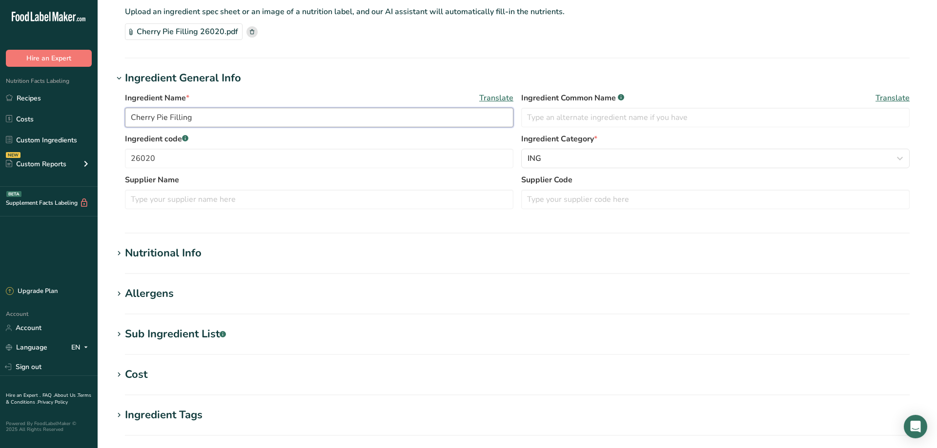
scroll to position [66, 0]
type input "Cherry Pie Filling"
click at [119, 254] on icon at bounding box center [119, 253] width 9 height 14
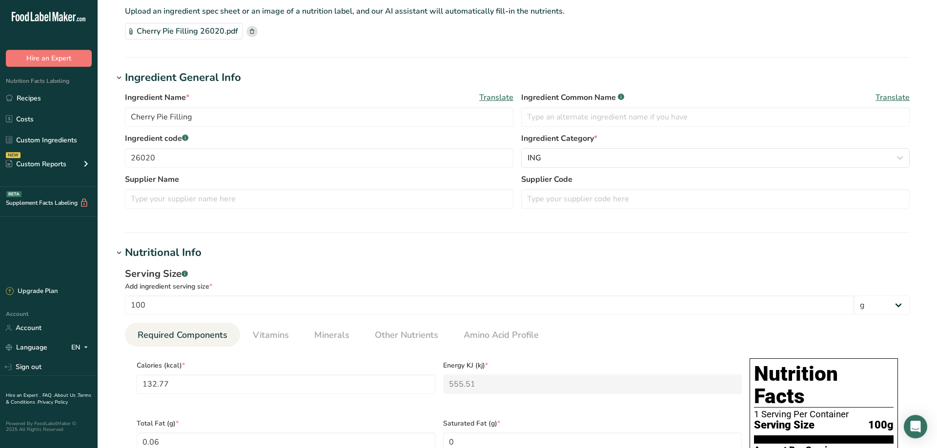
click at [119, 254] on icon at bounding box center [119, 253] width 9 height 14
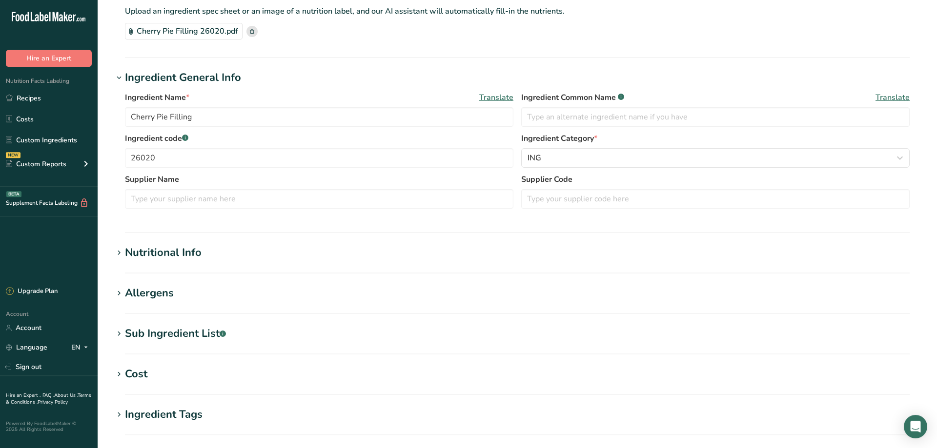
click at [118, 293] on icon at bounding box center [119, 294] width 9 height 14
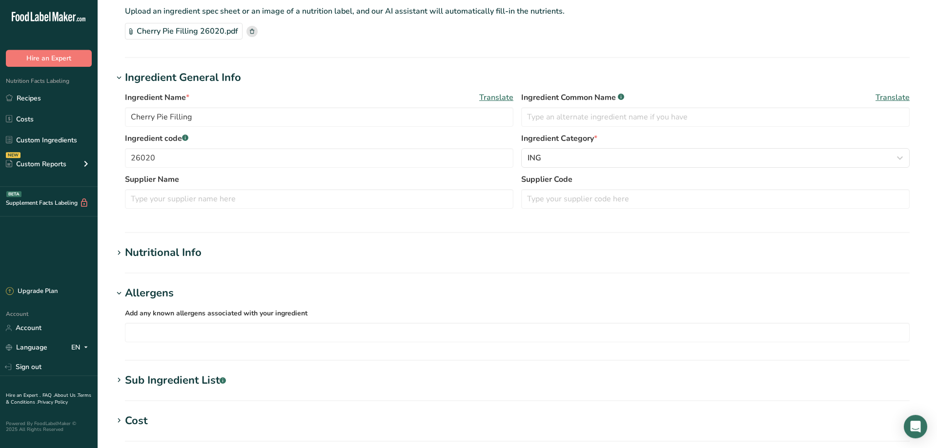
click at [118, 293] on icon at bounding box center [119, 294] width 9 height 14
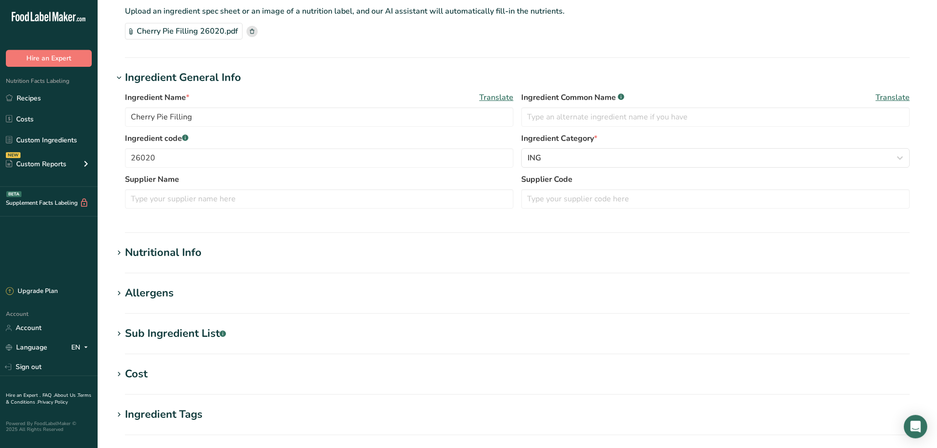
click at [117, 335] on icon at bounding box center [119, 334] width 9 height 14
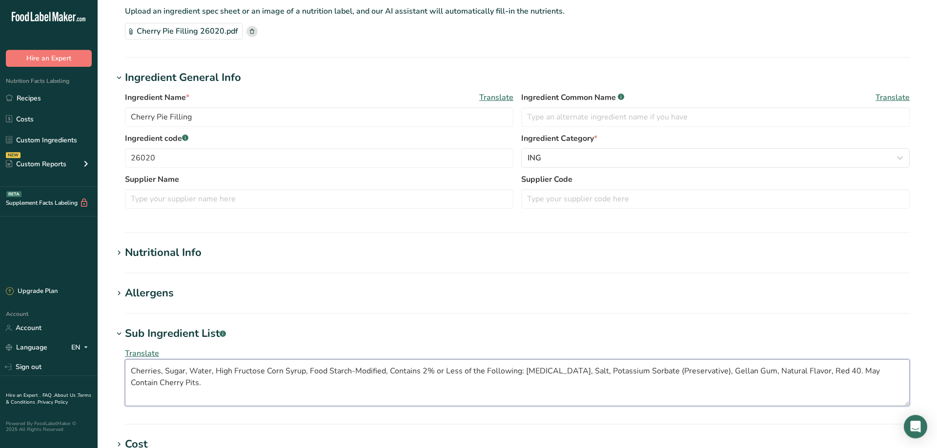
click at [522, 371] on textarea "Cherries, Sugar, Water, High Fructose Corn Syrup, Food Starch-Modified, Contain…" at bounding box center [517, 383] width 785 height 47
click at [787, 370] on textarea "Cherries, Sugar, Water, High Fructose Corn Syrup, Food Starch-Modified, [MEDICA…" at bounding box center [517, 383] width 785 height 47
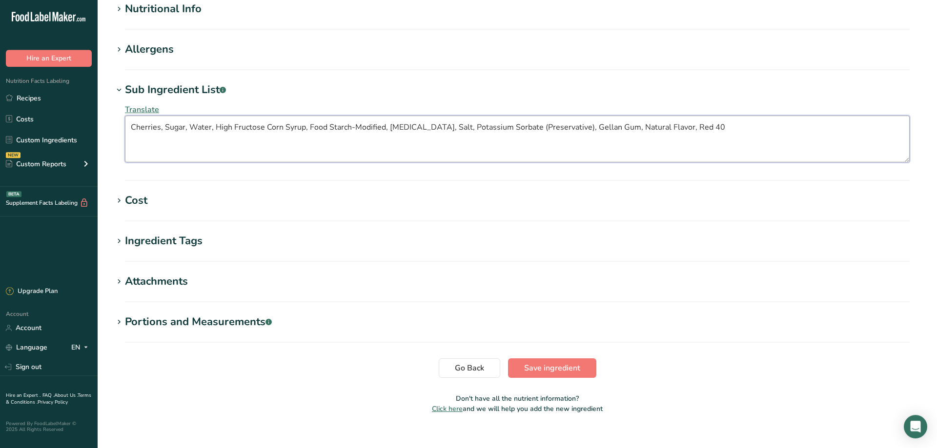
scroll to position [322, 0]
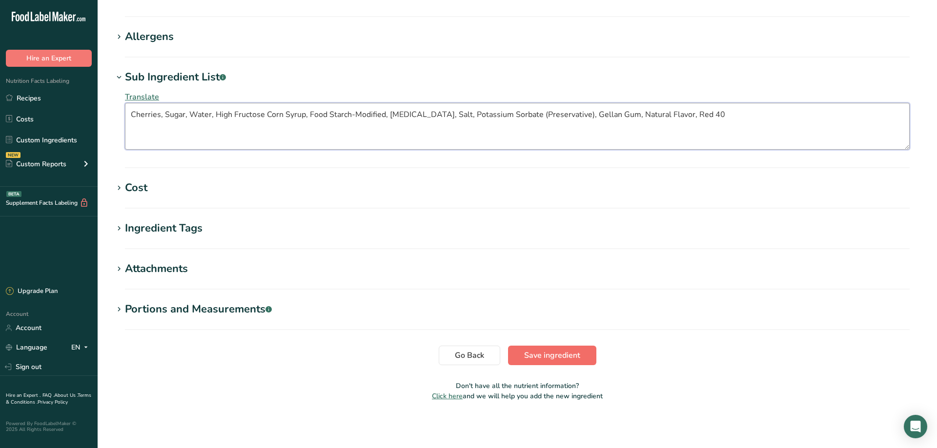
type textarea "Cherries, Sugar, Water, High Fructose Corn Syrup, Food Starch-Modified, [MEDICA…"
click at [541, 358] on span "Save ingredient" at bounding box center [552, 356] width 56 height 12
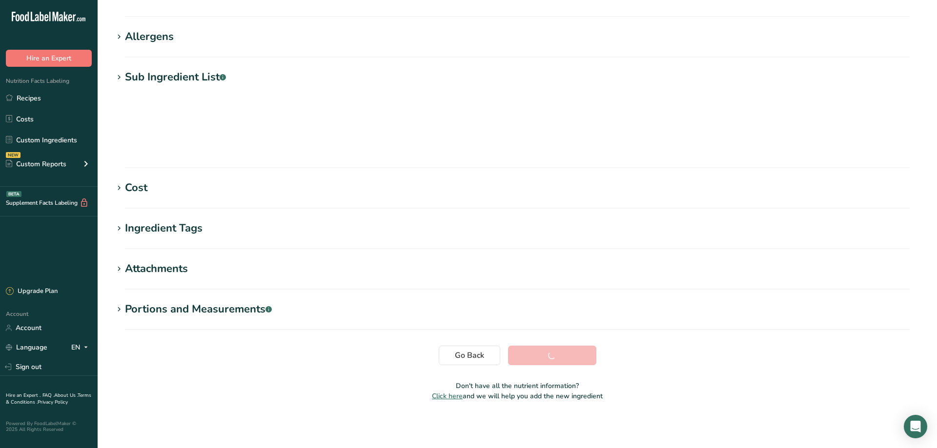
scroll to position [68, 0]
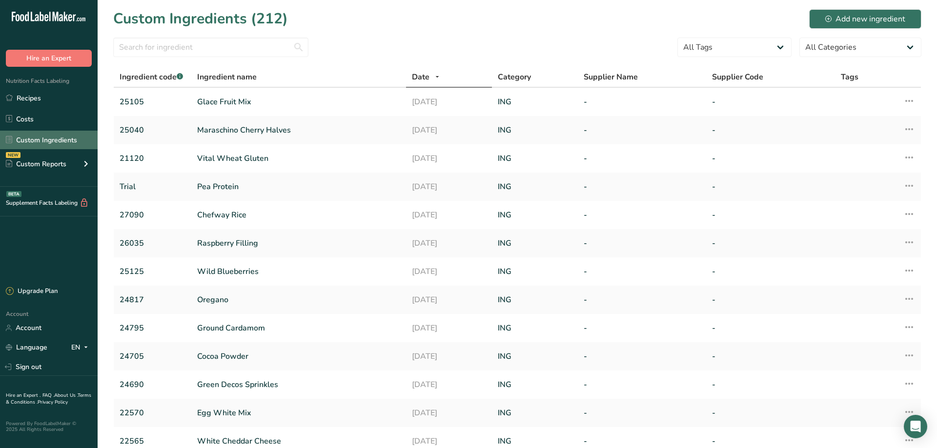
click at [50, 139] on link "Custom Ingredients" at bounding box center [49, 140] width 98 height 19
click at [479, 26] on div "Custom Ingredients (212) Add new ingredient" at bounding box center [517, 19] width 808 height 22
